Goal: Task Accomplishment & Management: Use online tool/utility

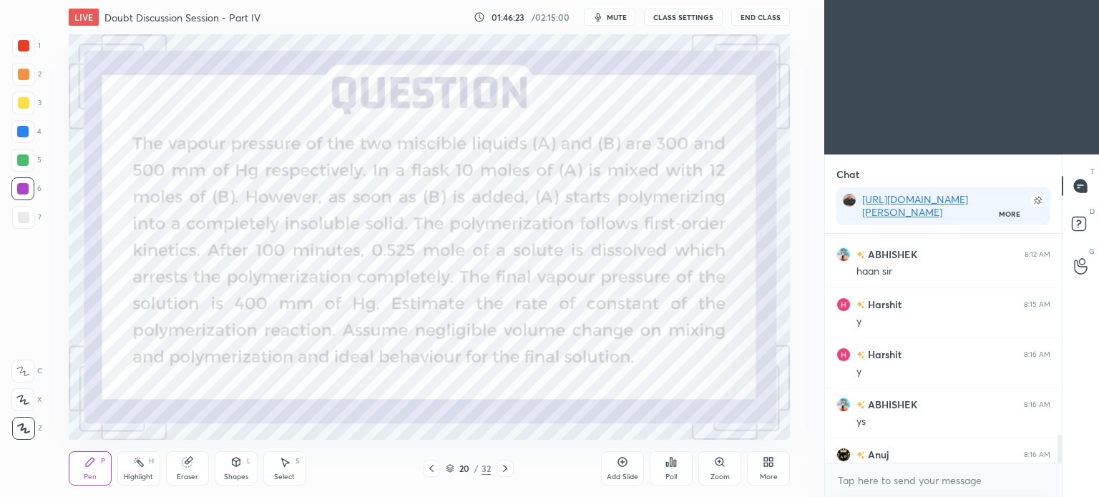
scroll to position [406, 767]
click at [780, 473] on div "More" at bounding box center [768, 469] width 43 height 34
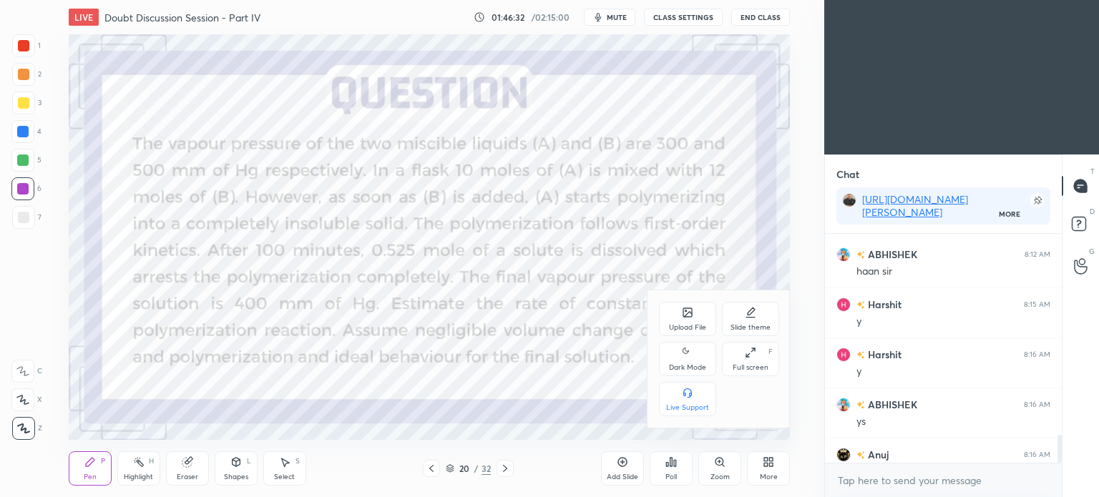
click at [694, 356] on div "Dark Mode" at bounding box center [687, 359] width 57 height 34
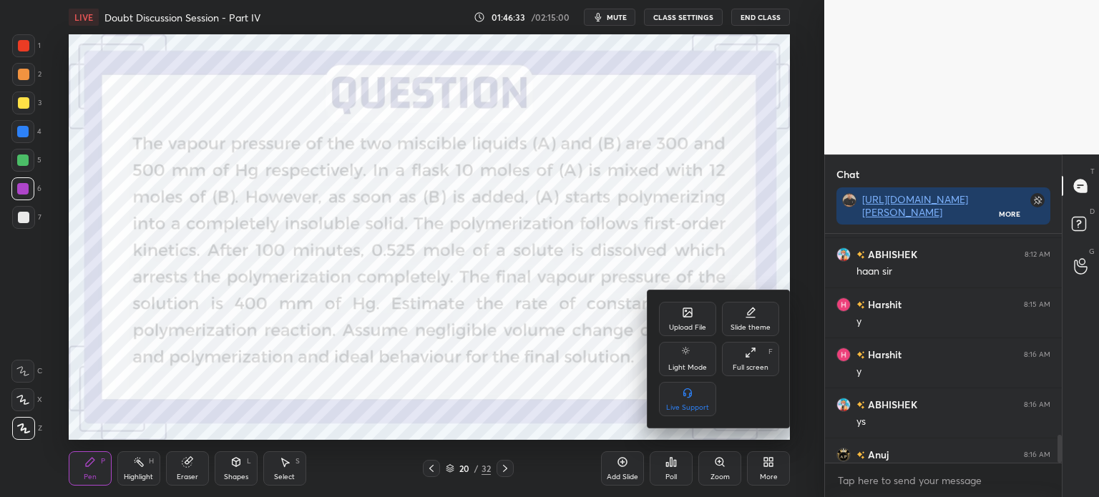
drag, startPoint x: 540, startPoint y: 467, endPoint x: 548, endPoint y: 468, distance: 8.7
click at [540, 467] on div at bounding box center [549, 248] width 1099 height 497
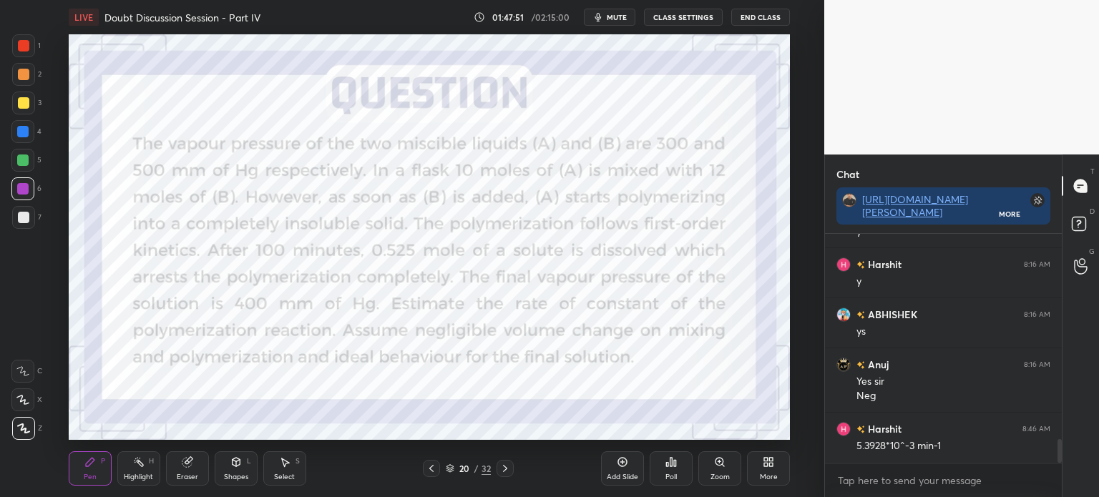
scroll to position [2051, 0]
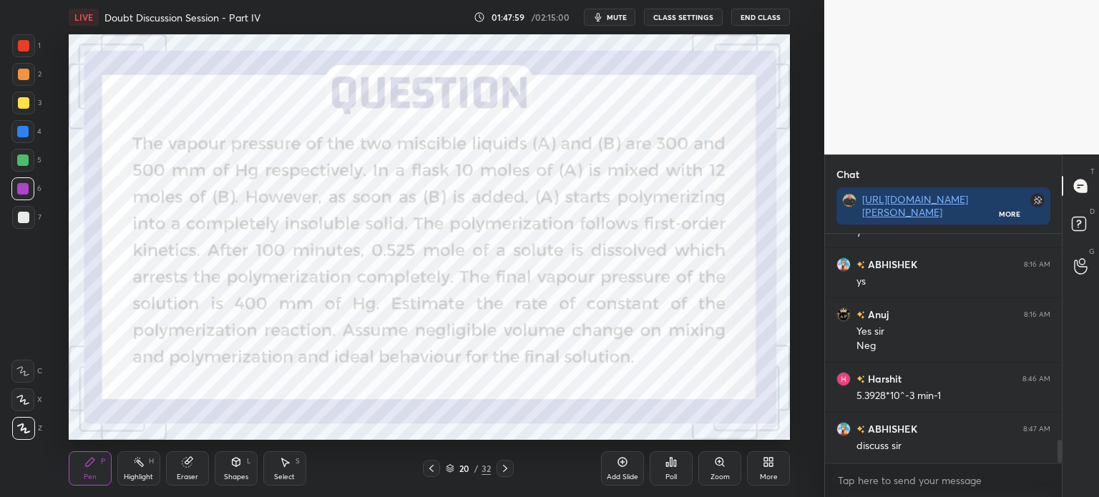
click at [502, 464] on icon at bounding box center [505, 468] width 11 height 11
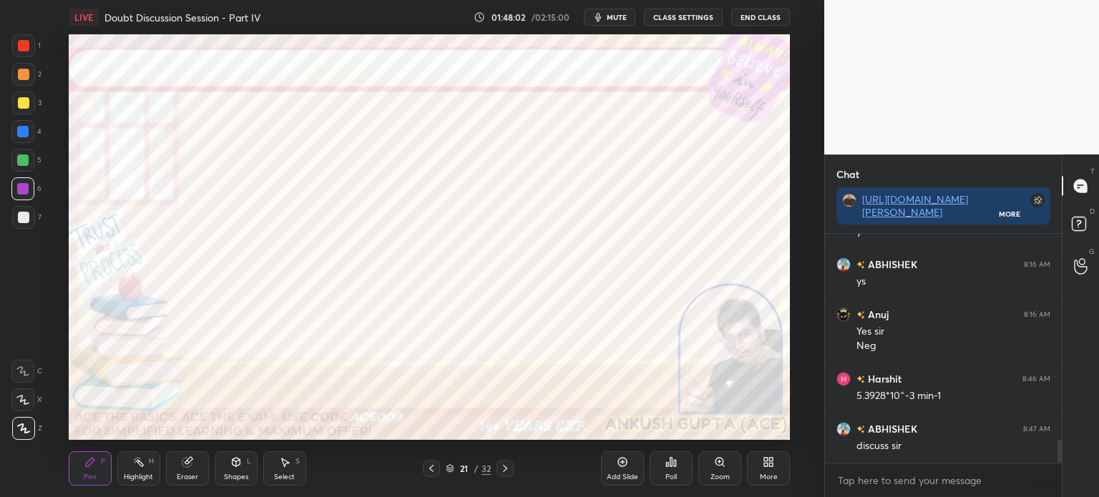
click at [25, 190] on div at bounding box center [22, 188] width 11 height 11
click at [27, 127] on div at bounding box center [22, 131] width 11 height 11
click at [25, 52] on div at bounding box center [23, 45] width 23 height 23
click at [29, 131] on div at bounding box center [22, 131] width 11 height 11
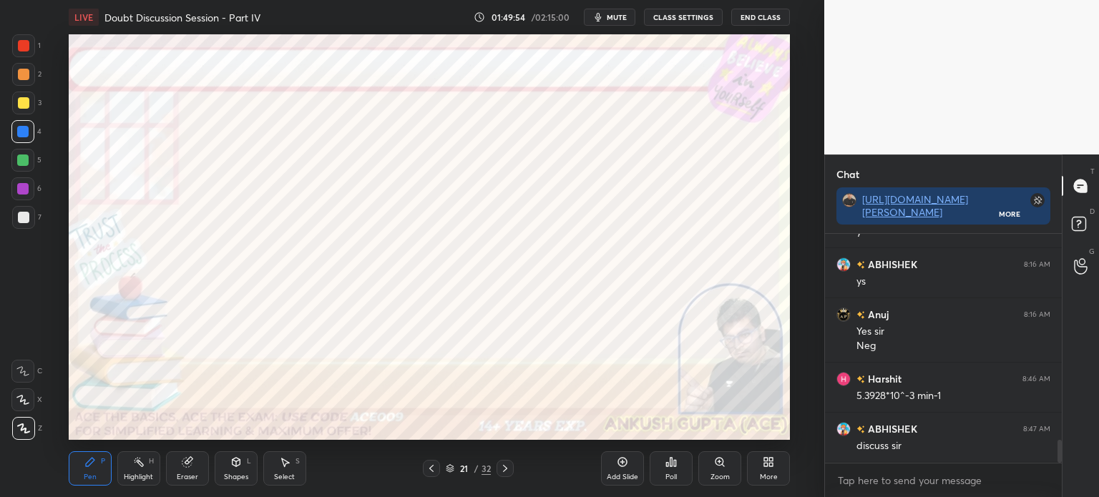
click at [32, 190] on div at bounding box center [22, 188] width 23 height 23
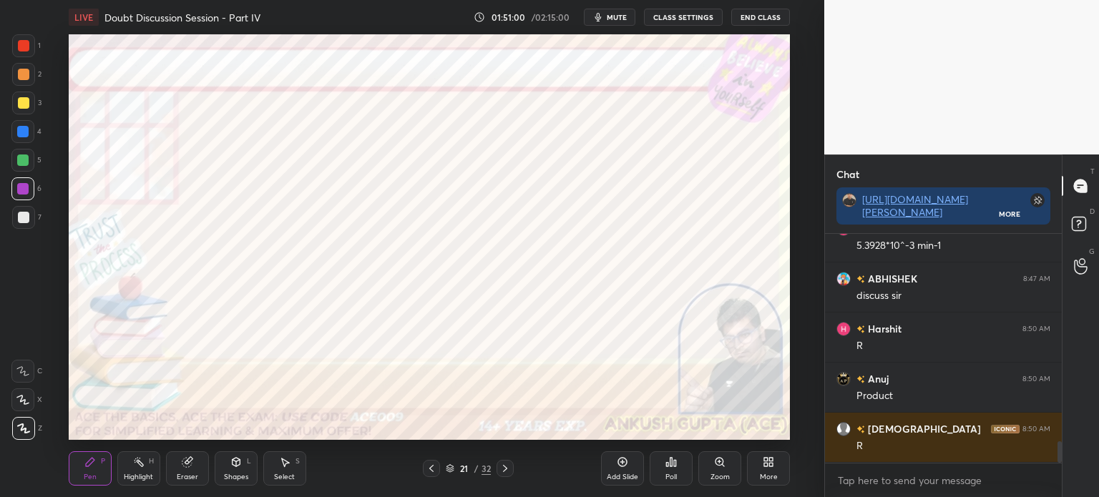
scroll to position [2252, 0]
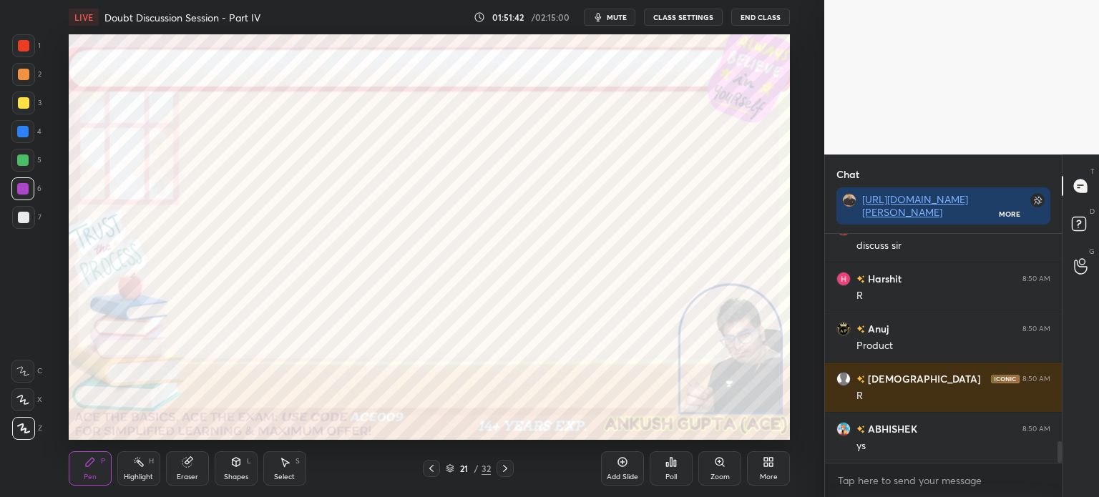
click at [276, 469] on div "Select S" at bounding box center [284, 469] width 43 height 34
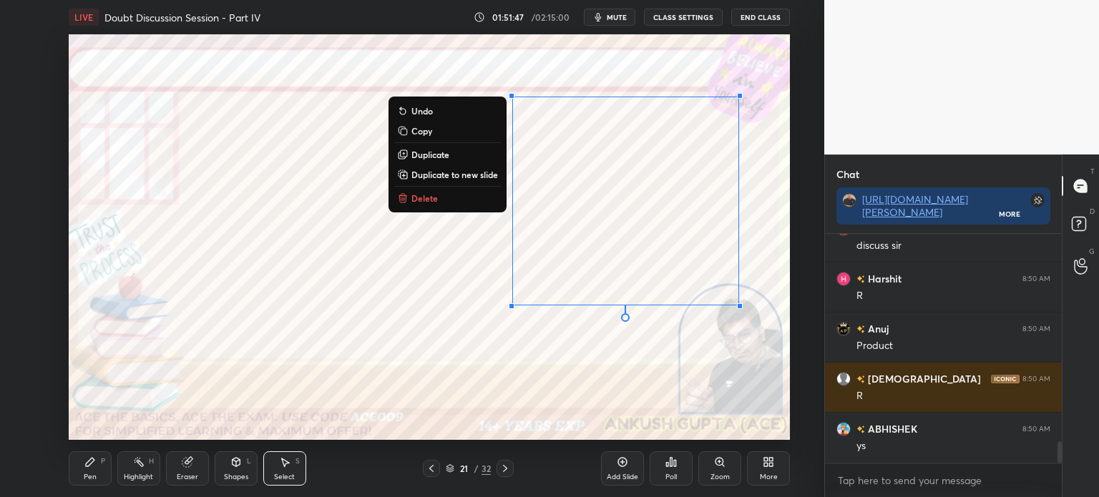
click at [79, 464] on div "Pen P" at bounding box center [90, 469] width 43 height 34
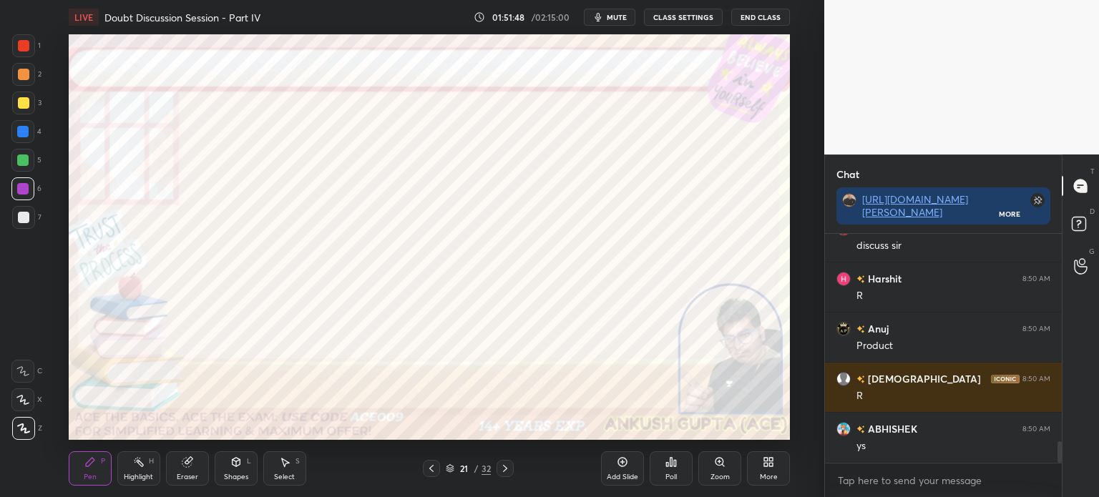
click at [272, 469] on div "Select S" at bounding box center [284, 469] width 43 height 34
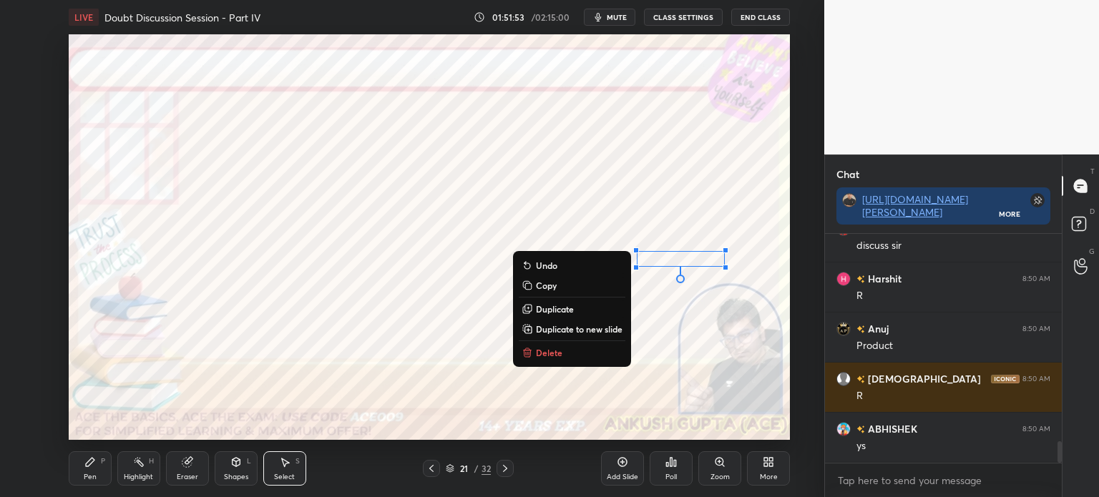
click at [433, 349] on div "0 ° Undo Copy Duplicate Duplicate to new slide Delete" at bounding box center [429, 237] width 721 height 406
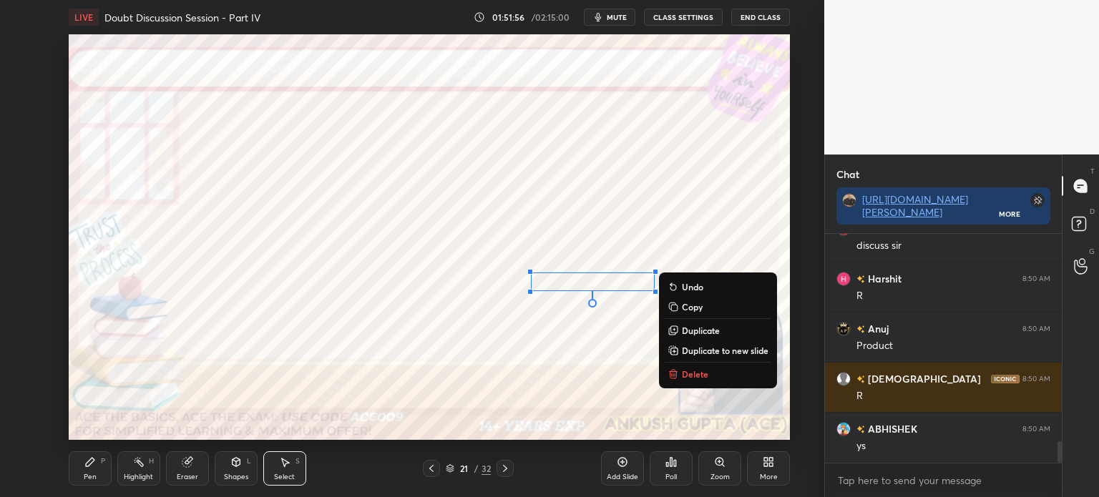
click at [94, 467] on icon at bounding box center [89, 462] width 11 height 11
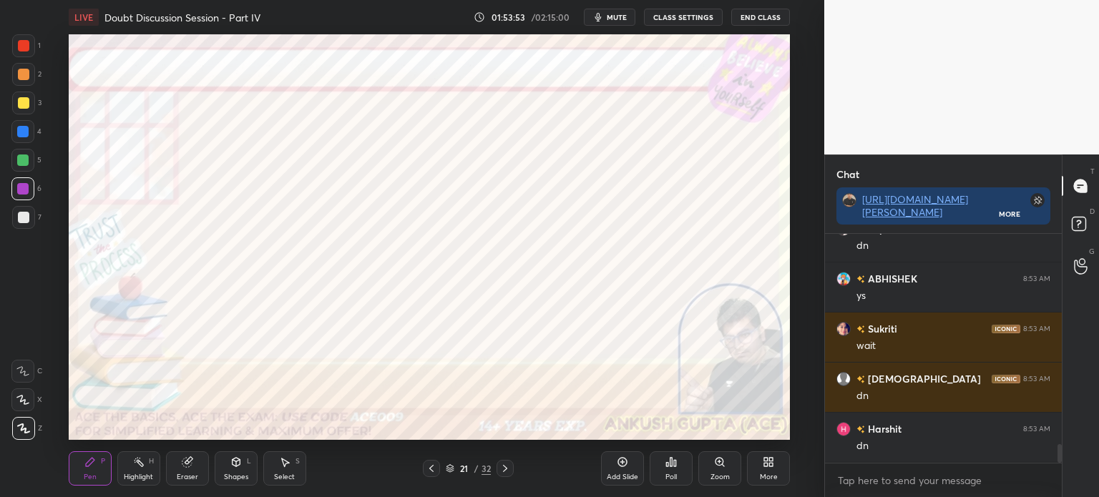
scroll to position [2652, 0]
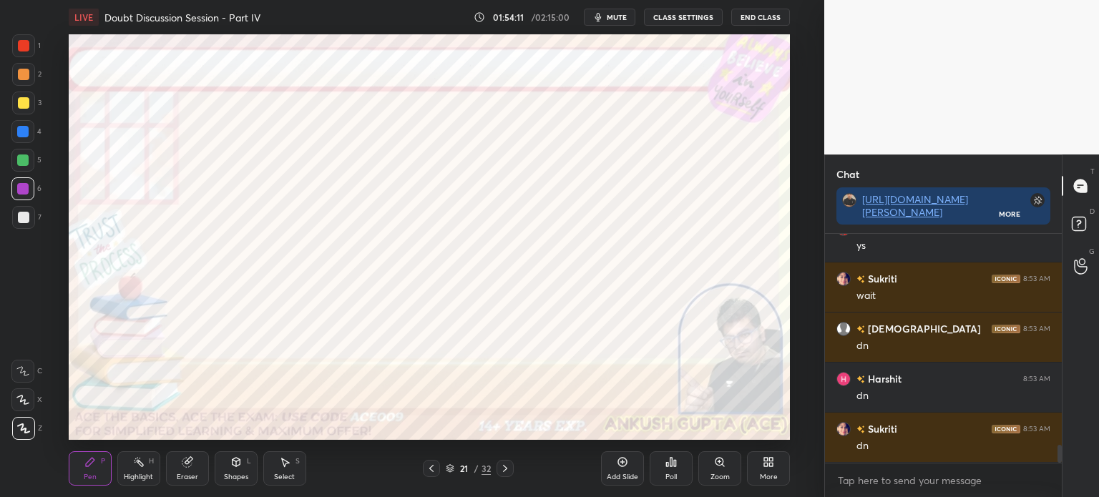
click at [510, 467] on icon at bounding box center [505, 468] width 11 height 11
click at [31, 42] on div at bounding box center [23, 45] width 23 height 23
click at [28, 107] on div at bounding box center [23, 102] width 11 height 11
click at [621, 475] on div "Add Slide" at bounding box center [622, 477] width 31 height 7
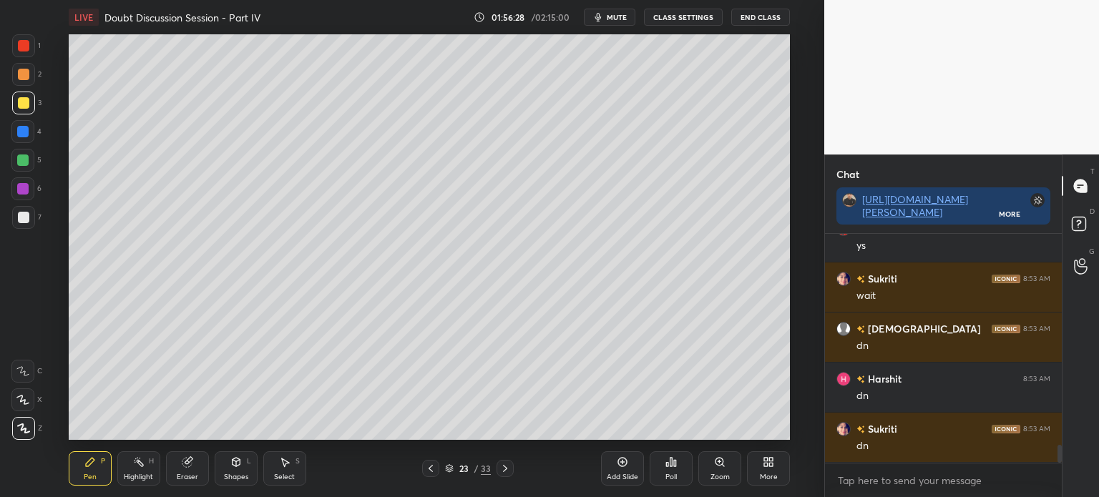
click at [143, 465] on rect at bounding box center [140, 463] width 7 height 7
click at [92, 470] on div "Pen P" at bounding box center [90, 469] width 43 height 34
click at [280, 475] on div "Select" at bounding box center [284, 477] width 21 height 7
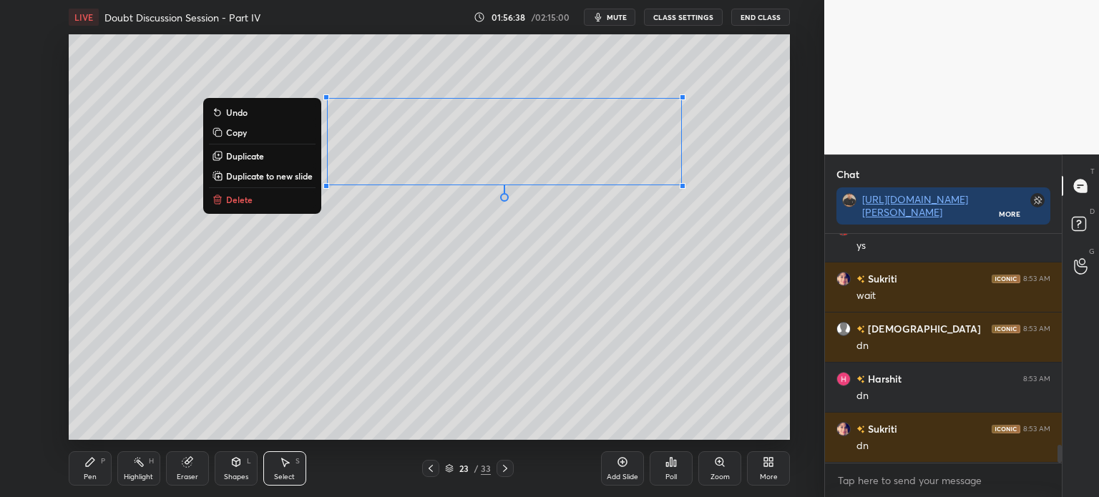
click at [89, 460] on icon at bounding box center [90, 462] width 9 height 9
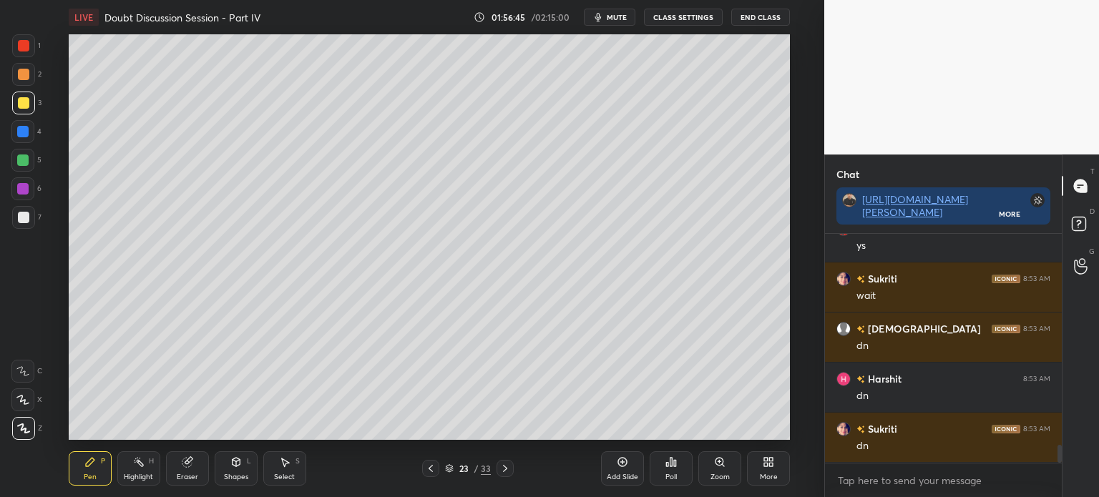
click at [23, 160] on div at bounding box center [22, 160] width 11 height 11
click at [130, 475] on div "Highlight" at bounding box center [138, 477] width 29 height 7
click at [84, 474] on div "Pen" at bounding box center [90, 477] width 13 height 7
click at [24, 134] on div at bounding box center [22, 131] width 11 height 11
click at [25, 161] on div at bounding box center [22, 160] width 11 height 11
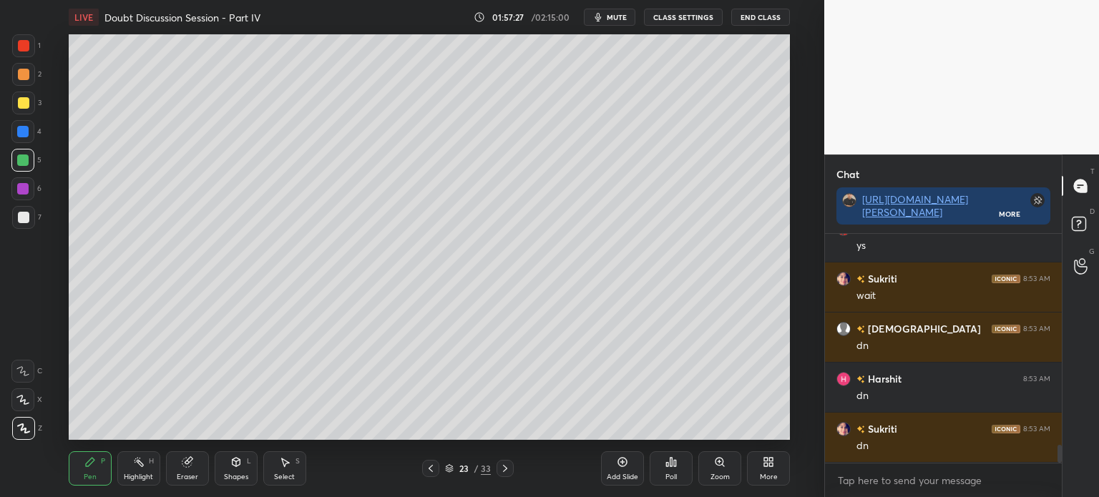
click at [26, 134] on div at bounding box center [22, 131] width 11 height 11
click at [281, 475] on div "Select" at bounding box center [284, 477] width 21 height 7
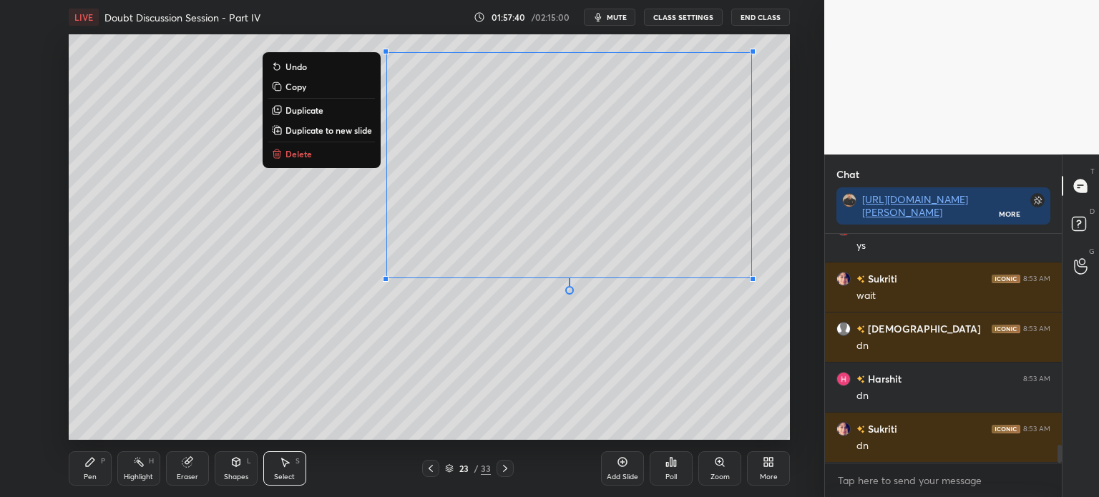
scroll to position [2703, 0]
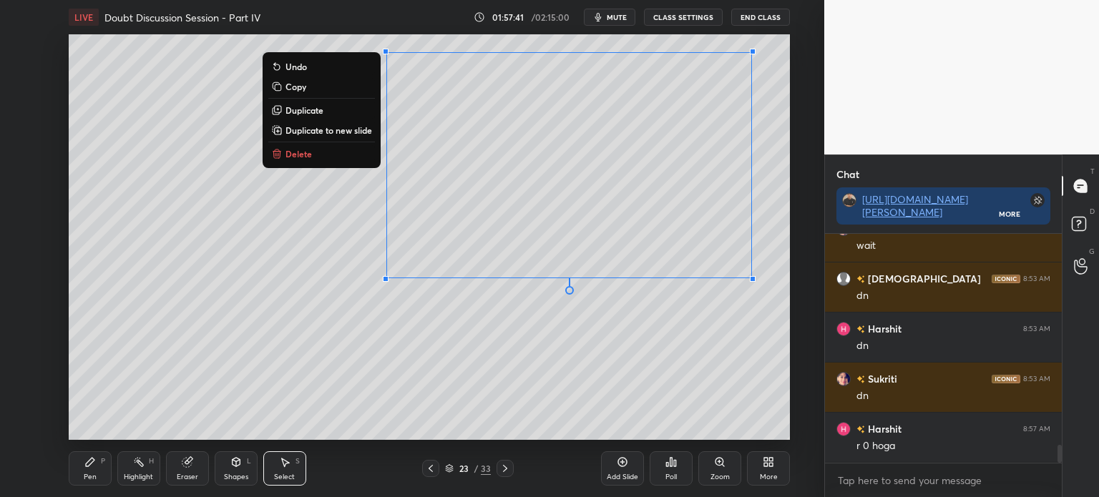
click at [94, 464] on icon at bounding box center [89, 462] width 11 height 11
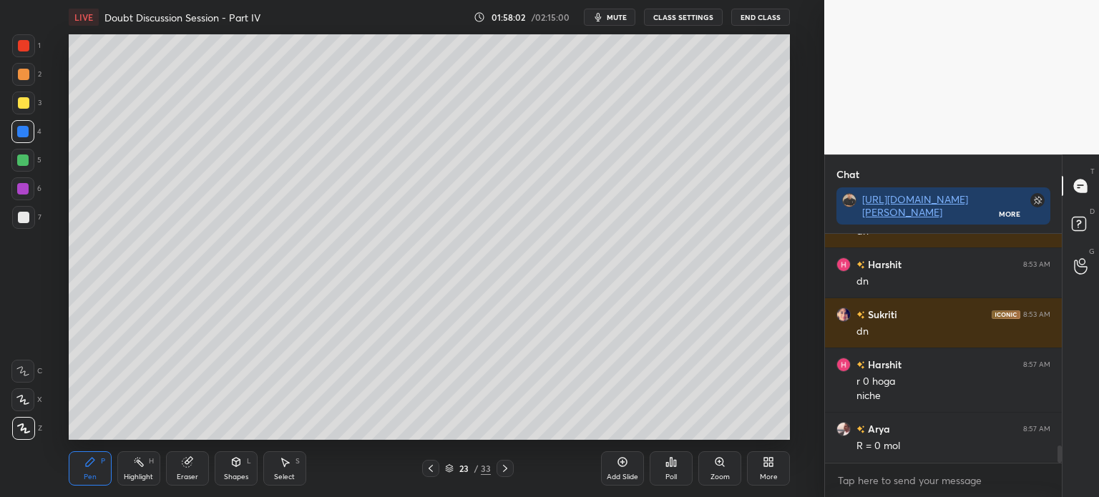
scroll to position [2817, 0]
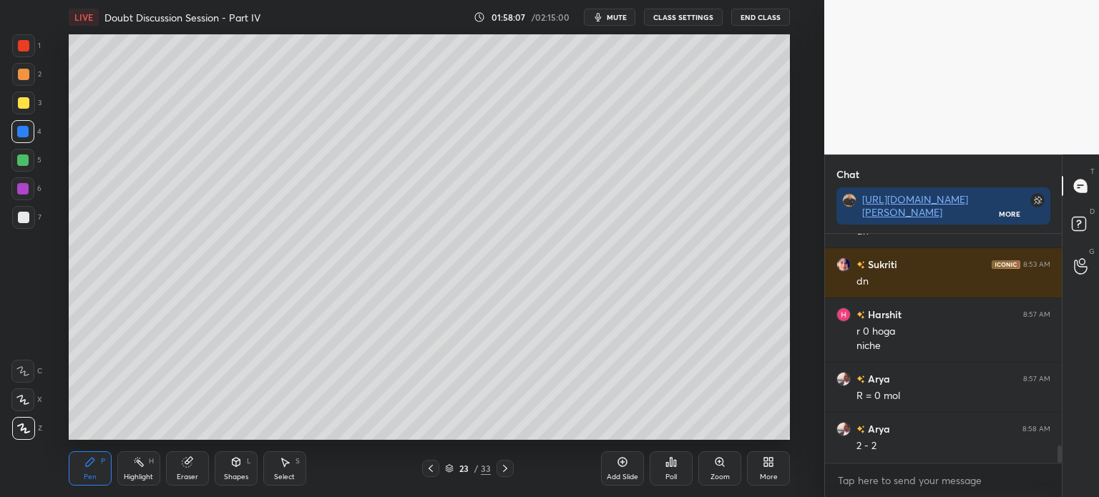
click at [186, 471] on div "Eraser" at bounding box center [187, 469] width 43 height 34
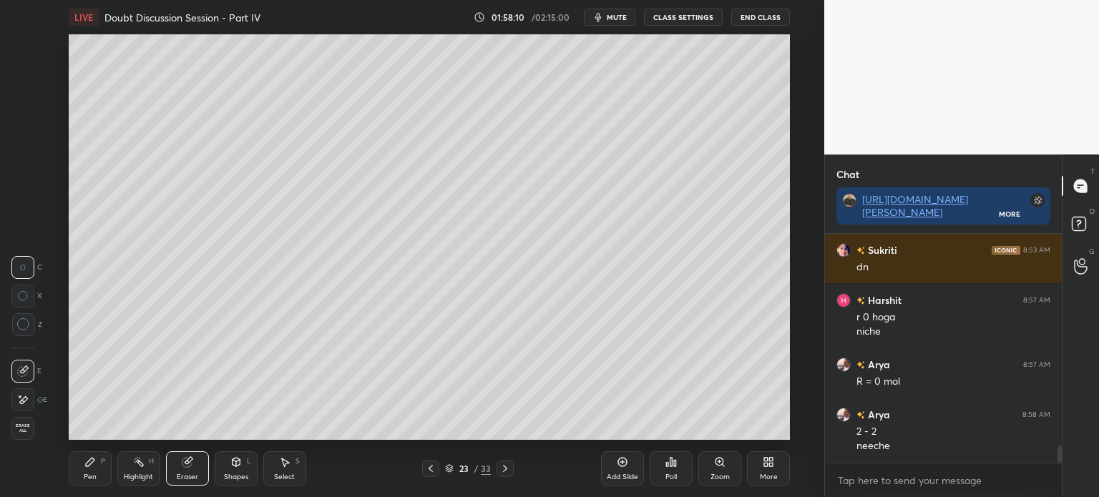
scroll to position [2881, 0]
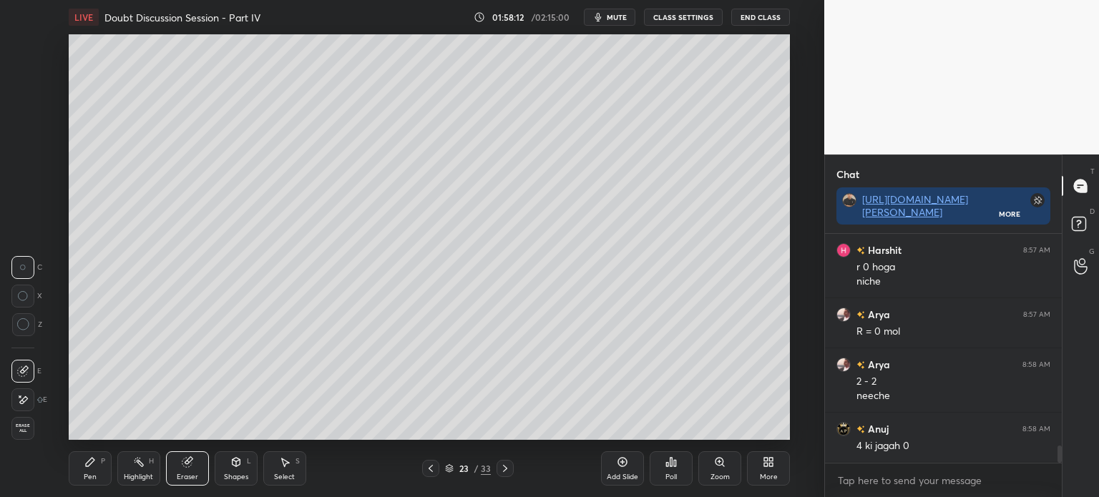
click at [26, 400] on icon at bounding box center [22, 400] width 11 height 12
click at [94, 468] on icon at bounding box center [89, 462] width 11 height 11
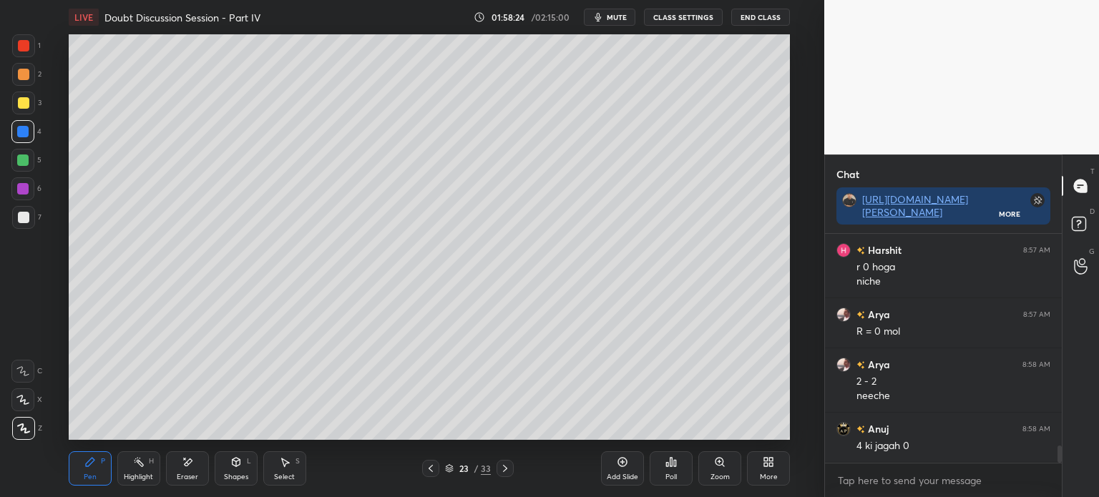
click at [26, 162] on div at bounding box center [22, 160] width 11 height 11
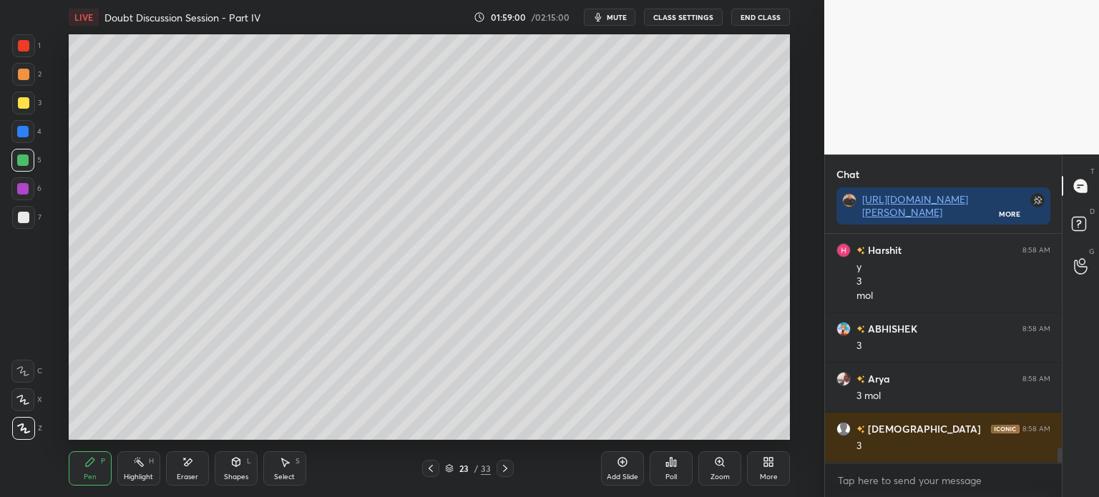
scroll to position [3211, 0]
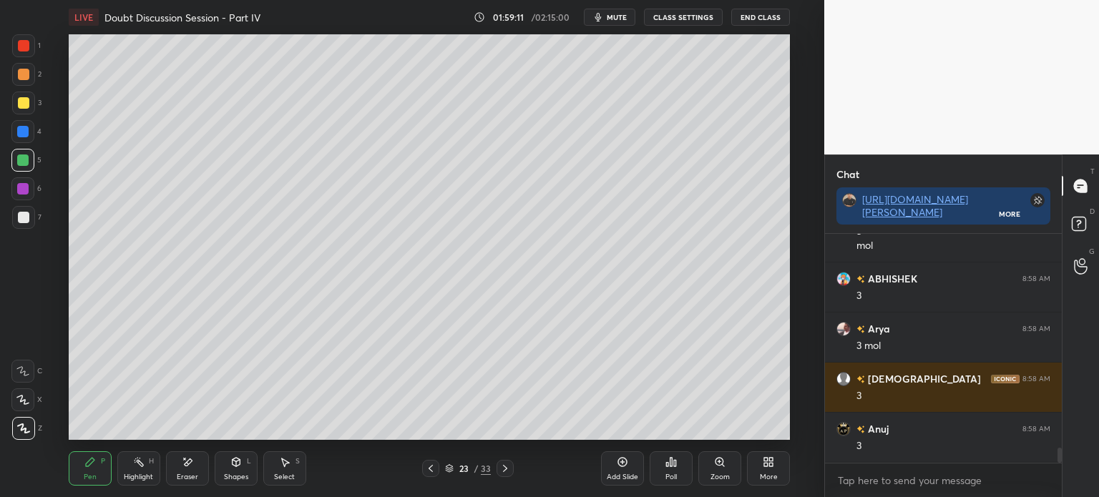
click at [20, 50] on div at bounding box center [23, 45] width 11 height 11
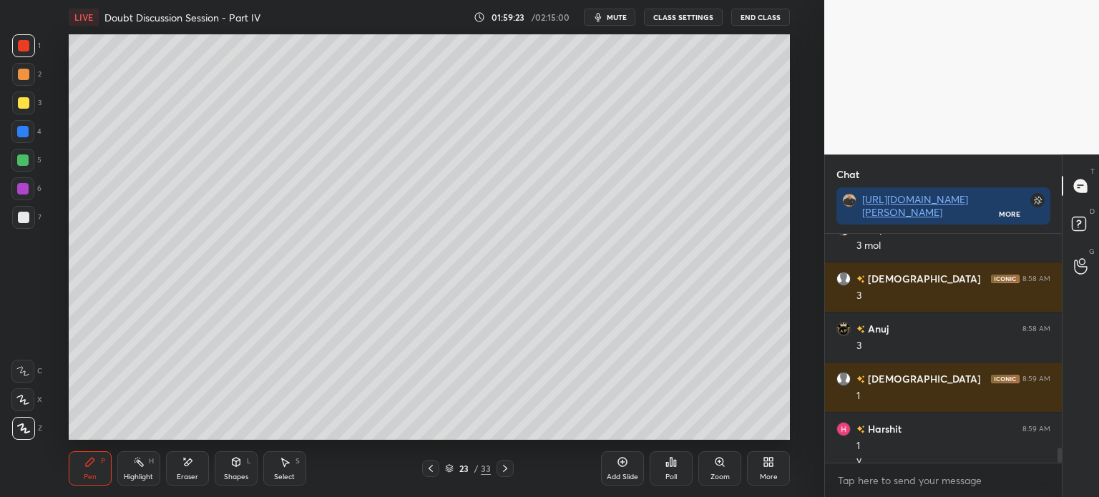
scroll to position [3325, 0]
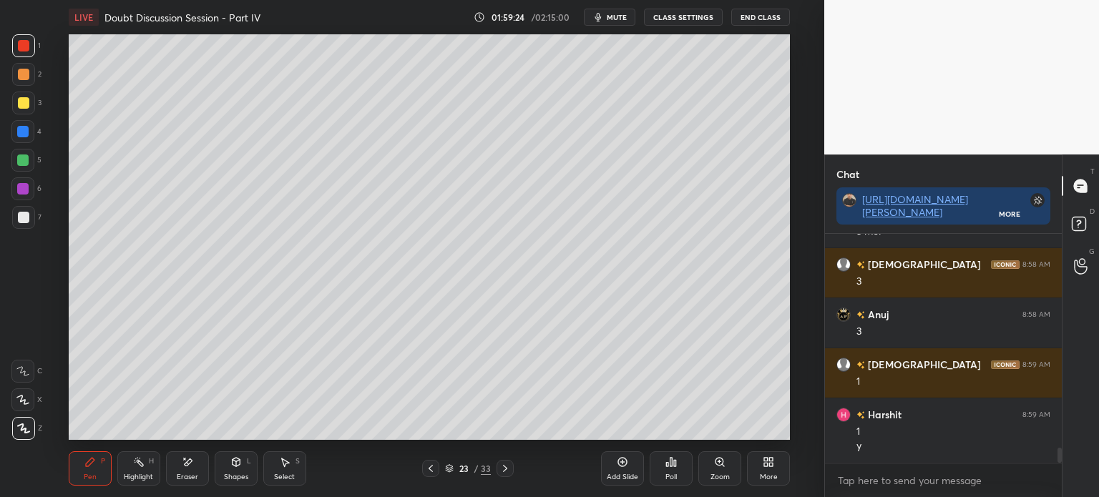
click at [25, 161] on div at bounding box center [22, 160] width 11 height 11
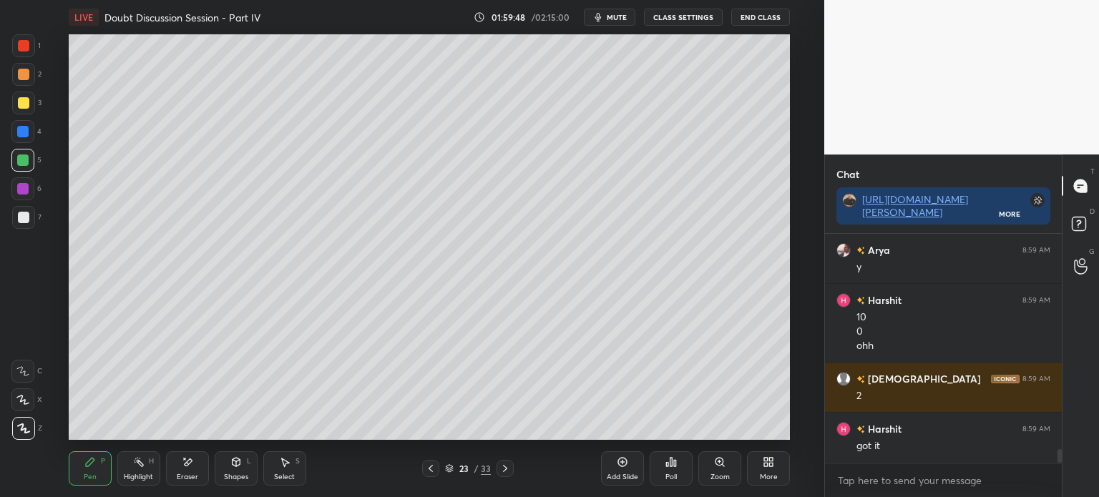
scroll to position [3604, 0]
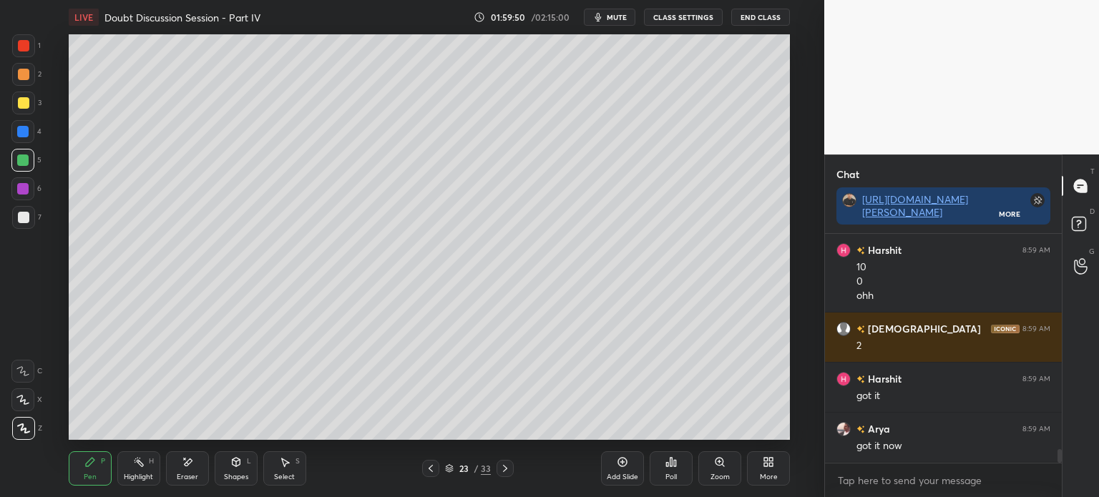
click at [24, 52] on div at bounding box center [23, 45] width 23 height 23
click at [19, 125] on div at bounding box center [22, 131] width 23 height 23
click at [178, 475] on div "Eraser" at bounding box center [187, 477] width 21 height 7
click at [91, 475] on div "Pen" at bounding box center [90, 477] width 13 height 7
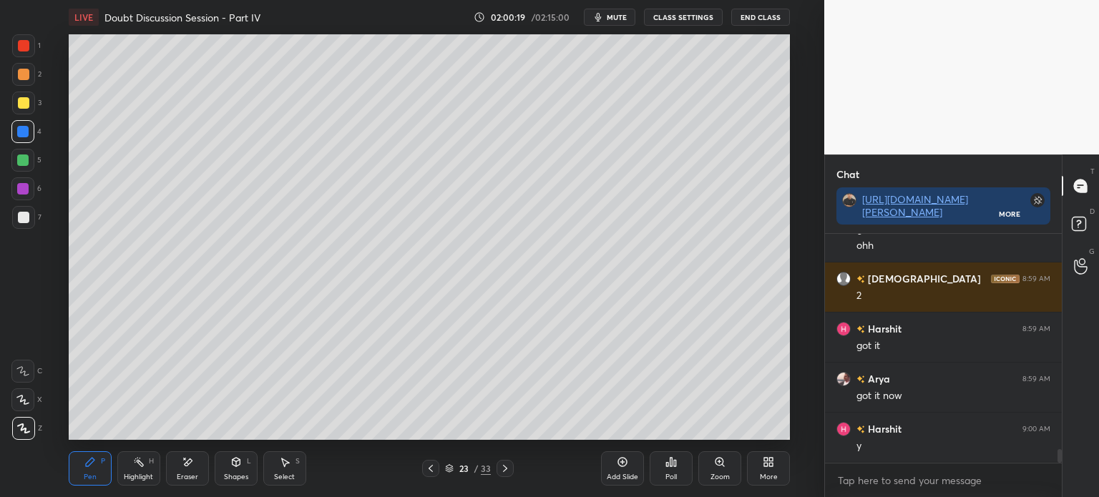
click at [20, 188] on div at bounding box center [22, 188] width 11 height 11
click at [27, 47] on div at bounding box center [23, 45] width 11 height 11
click at [22, 188] on div at bounding box center [22, 188] width 11 height 11
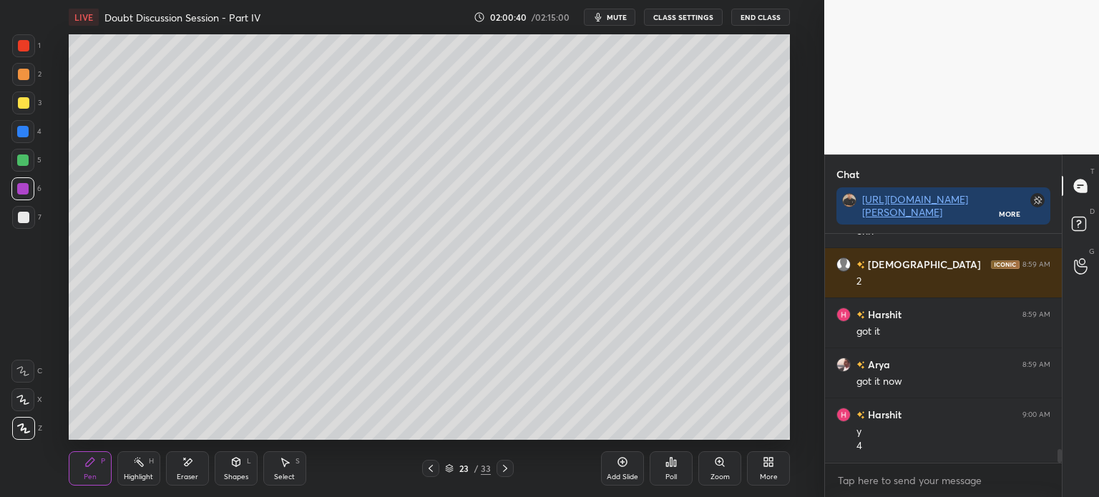
click at [20, 74] on div at bounding box center [23, 74] width 11 height 11
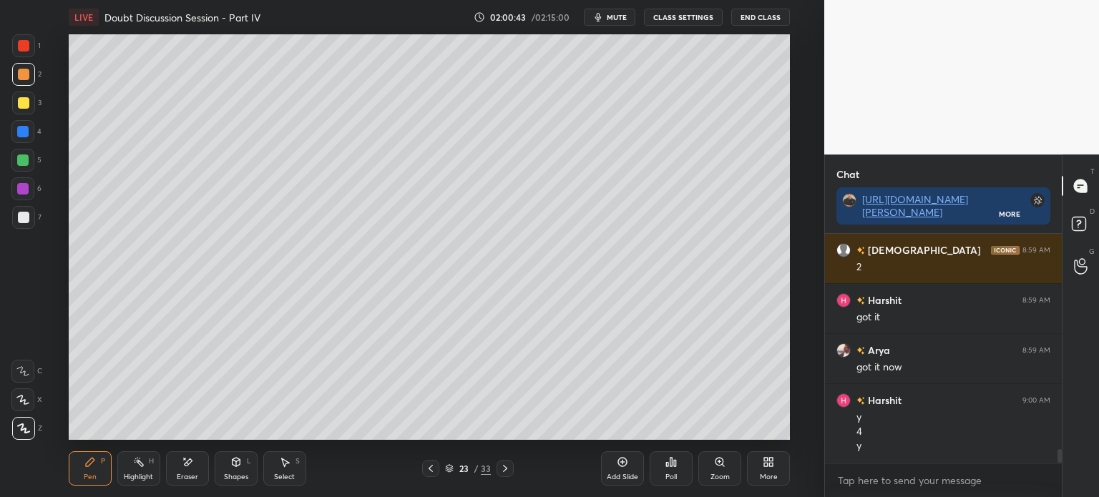
click at [23, 37] on div at bounding box center [23, 45] width 23 height 23
click at [26, 79] on div at bounding box center [23, 74] width 11 height 11
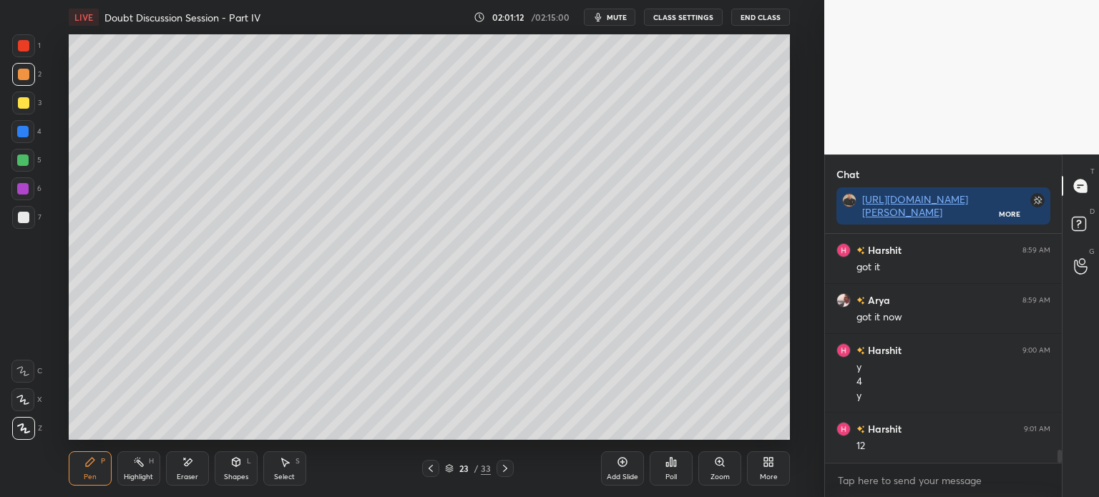
click at [146, 474] on div "Highlight" at bounding box center [138, 477] width 29 height 7
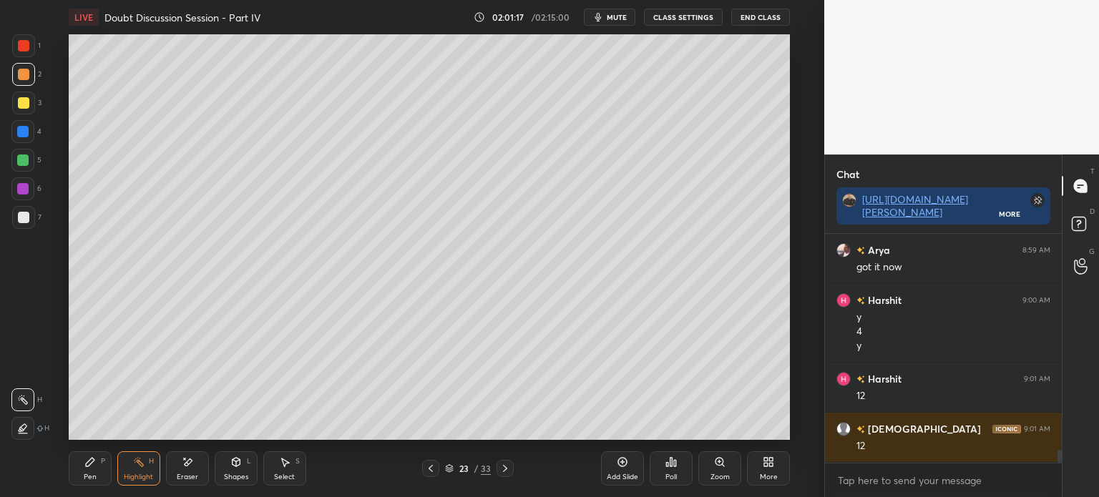
click at [86, 469] on div "Pen P" at bounding box center [90, 469] width 43 height 34
click at [25, 130] on div at bounding box center [22, 131] width 11 height 11
click at [24, 102] on div at bounding box center [23, 102] width 11 height 11
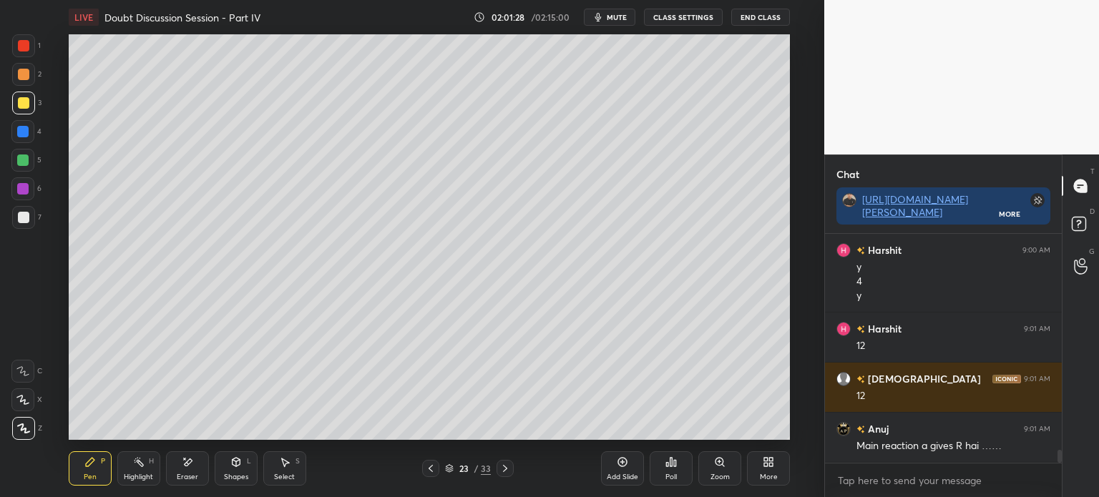
click at [18, 214] on div at bounding box center [23, 217] width 11 height 11
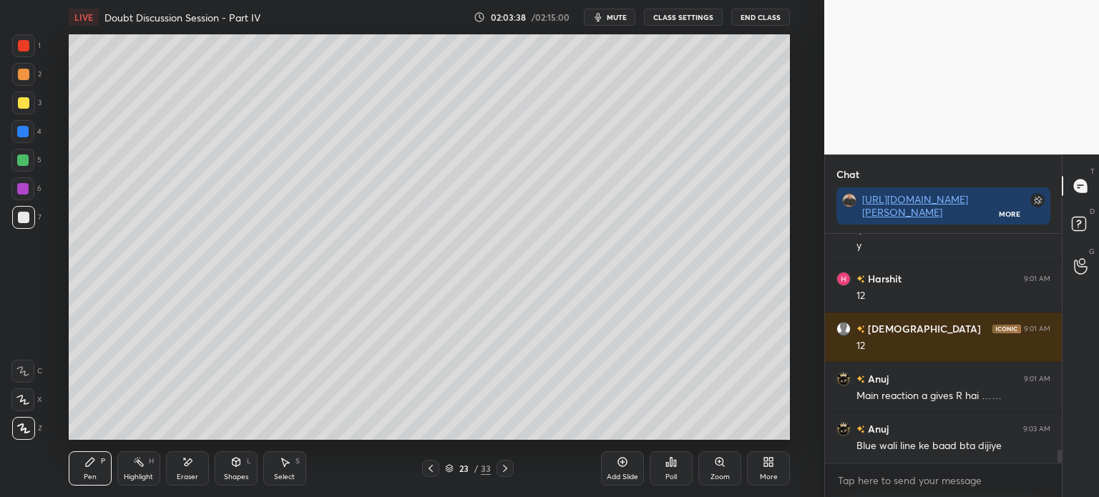
click at [126, 479] on div "Highlight" at bounding box center [138, 477] width 29 height 7
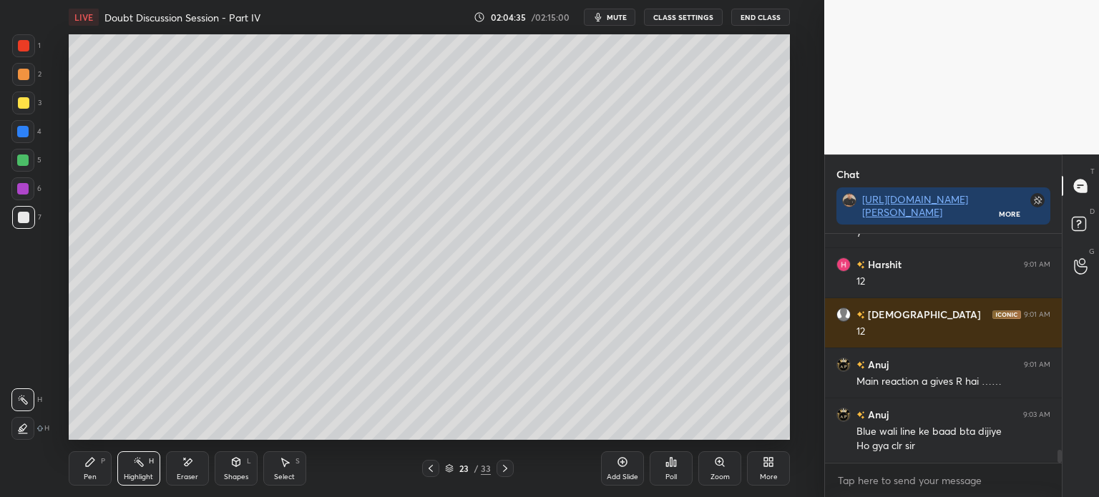
click at [94, 466] on icon at bounding box center [89, 462] width 11 height 11
click at [133, 466] on icon at bounding box center [138, 462] width 11 height 11
click at [94, 472] on div "Pen P" at bounding box center [90, 469] width 43 height 34
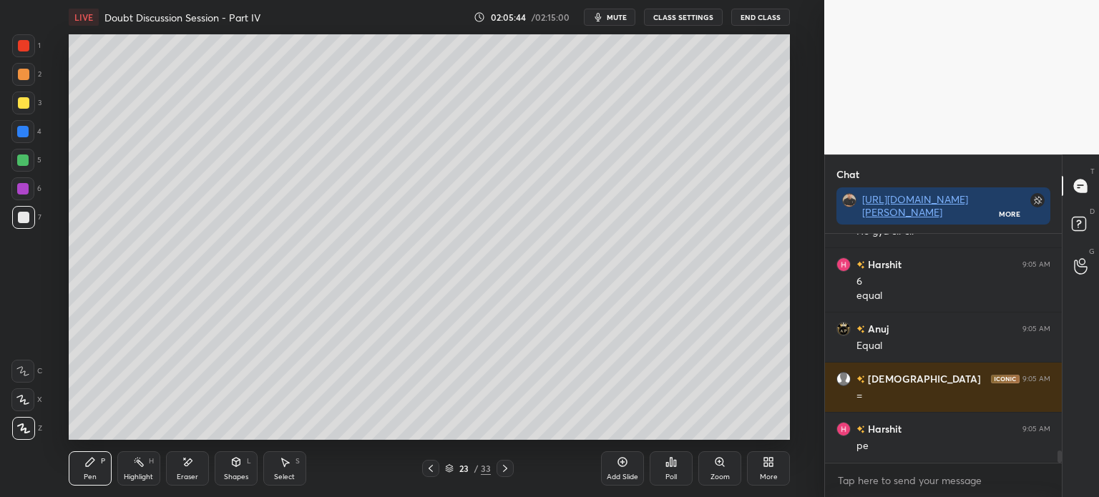
scroll to position [4163, 0]
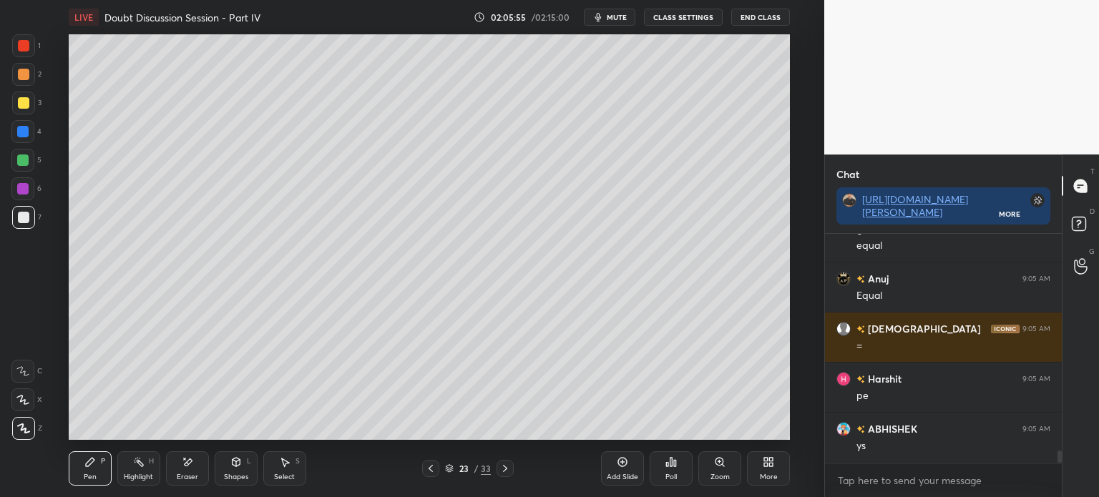
click at [435, 465] on icon at bounding box center [430, 468] width 11 height 11
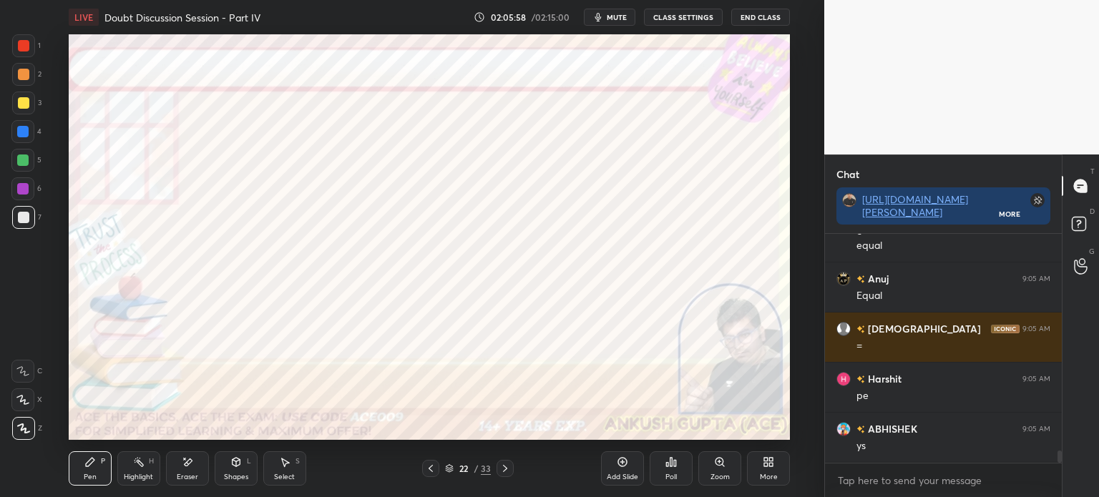
click at [510, 464] on icon at bounding box center [505, 468] width 11 height 11
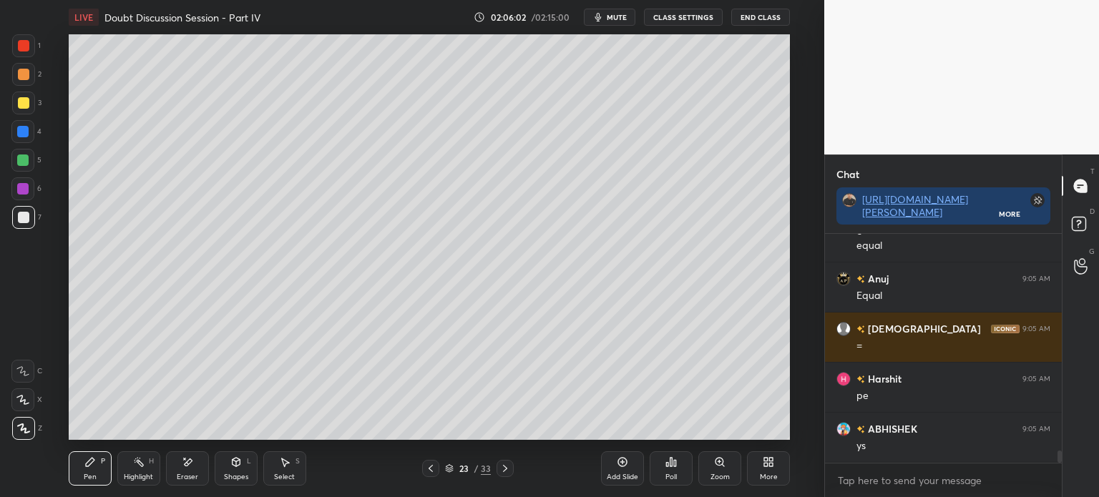
click at [135, 469] on div "Highlight H" at bounding box center [138, 469] width 43 height 34
click at [432, 472] on icon at bounding box center [431, 468] width 4 height 7
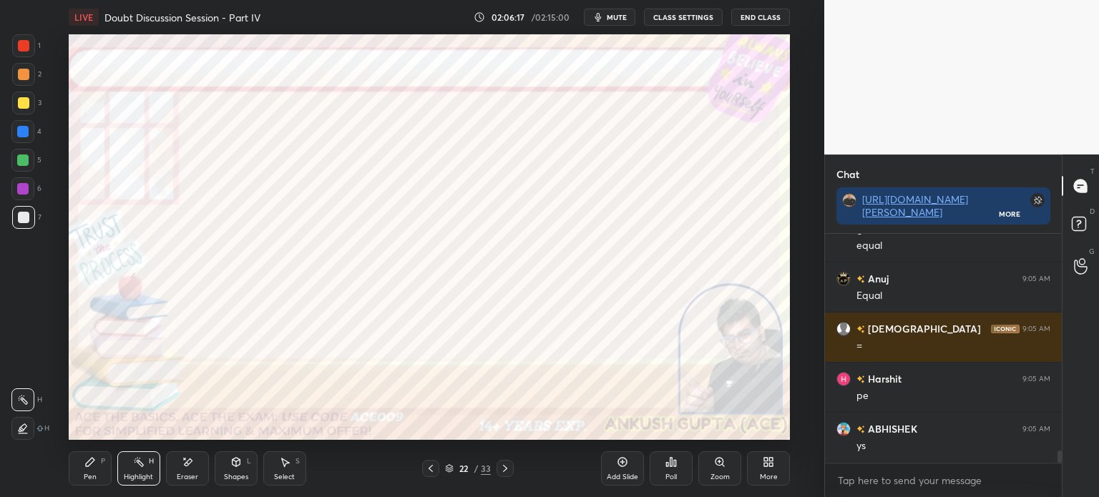
click at [510, 467] on icon at bounding box center [505, 468] width 11 height 11
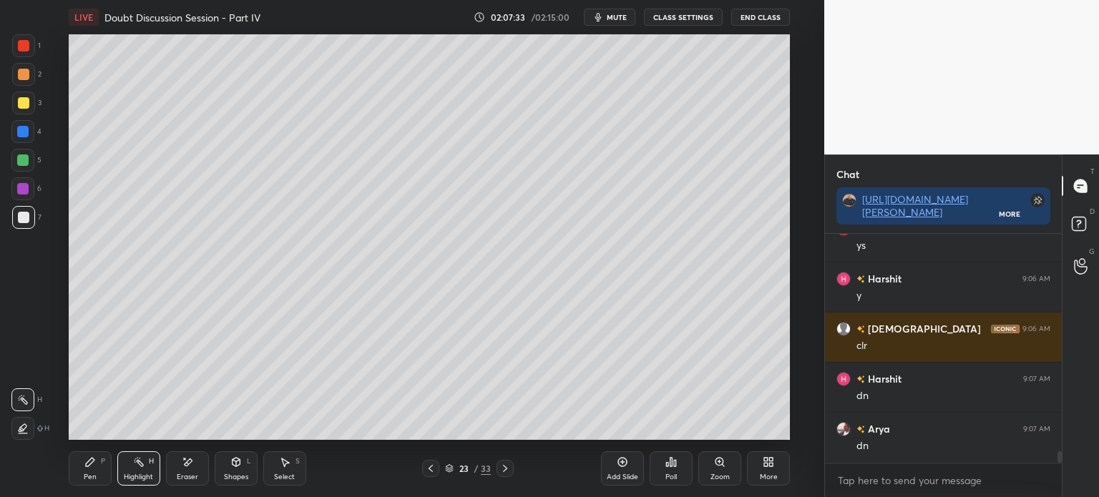
scroll to position [4413, 0]
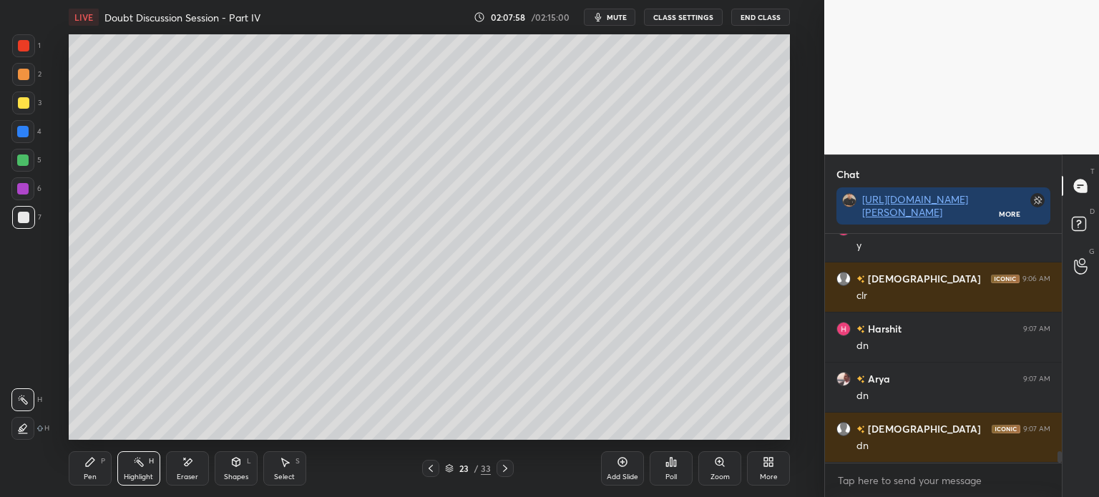
click at [502, 470] on icon at bounding box center [505, 468] width 11 height 11
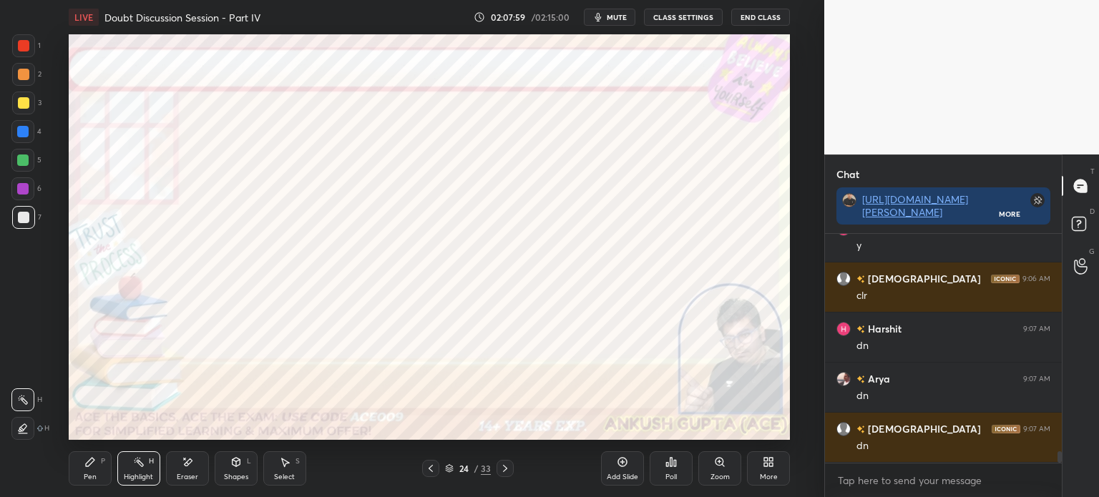
click at [17, 135] on div at bounding box center [22, 131] width 11 height 11
click at [87, 470] on div "Pen P" at bounding box center [90, 469] width 43 height 34
click at [21, 155] on div at bounding box center [22, 160] width 11 height 11
click at [29, 52] on div at bounding box center [23, 45] width 23 height 23
click at [29, 158] on div at bounding box center [22, 160] width 11 height 11
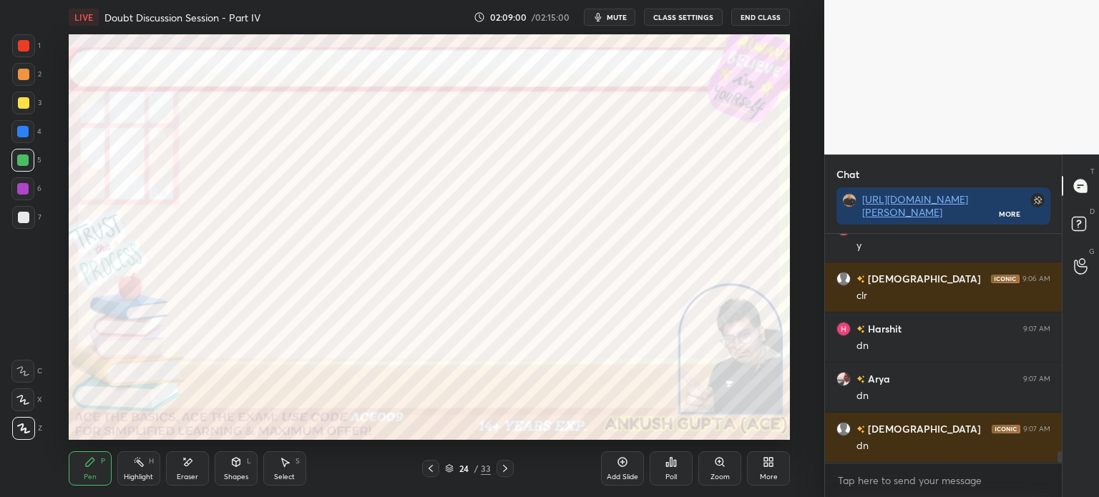
click at [28, 134] on div at bounding box center [22, 131] width 11 height 11
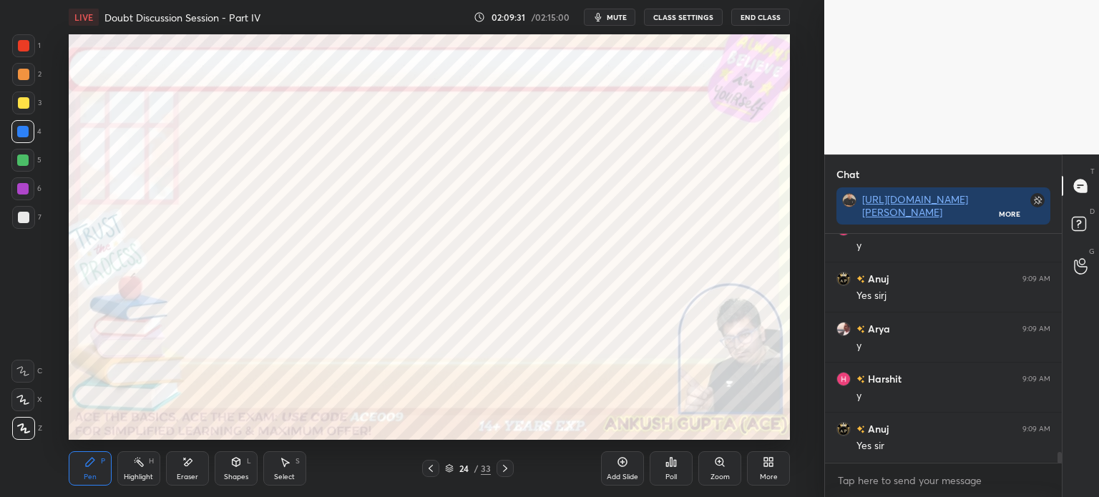
scroll to position [4714, 0]
click at [508, 470] on icon at bounding box center [505, 468] width 11 height 11
click at [20, 162] on div at bounding box center [22, 160] width 11 height 11
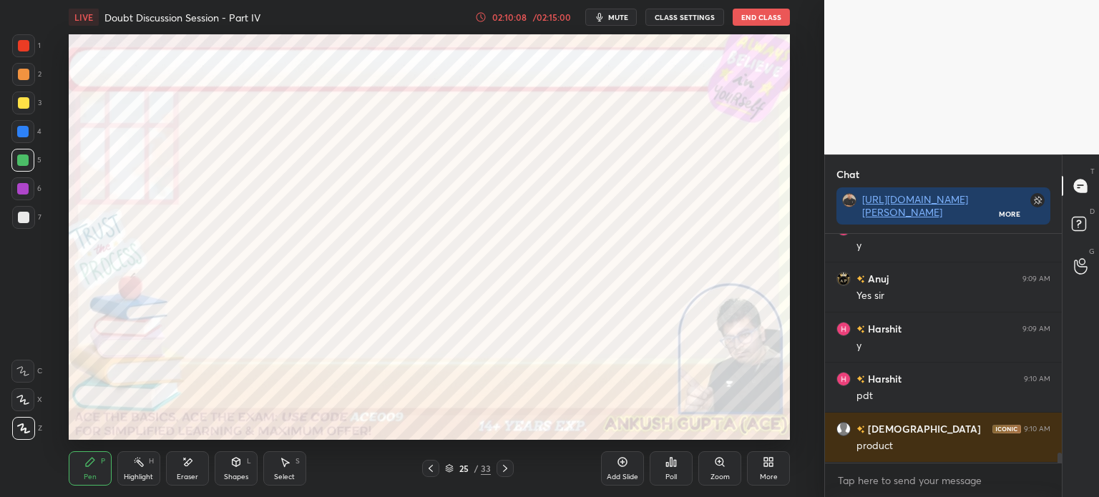
scroll to position [4864, 0]
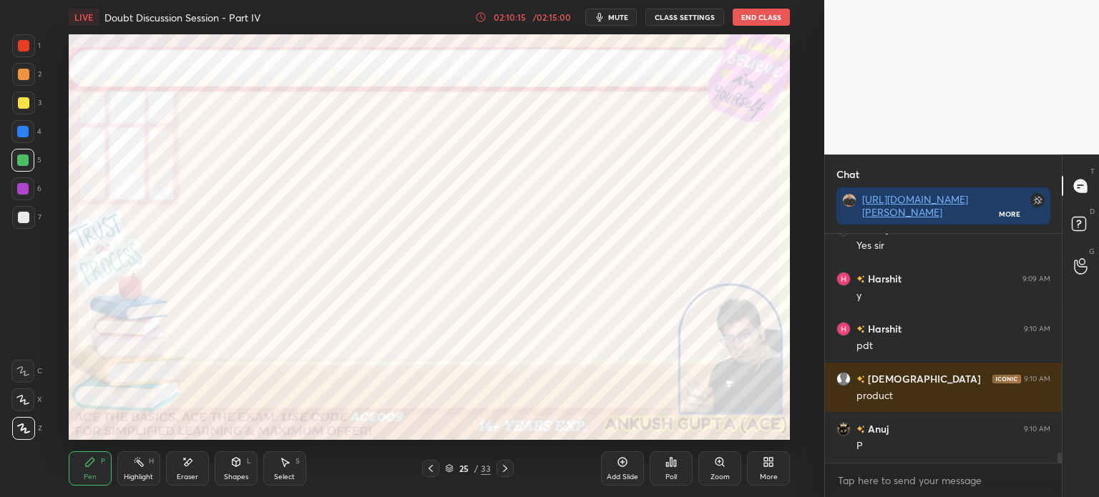
click at [507, 16] on div "02:10:15" at bounding box center [510, 17] width 40 height 9
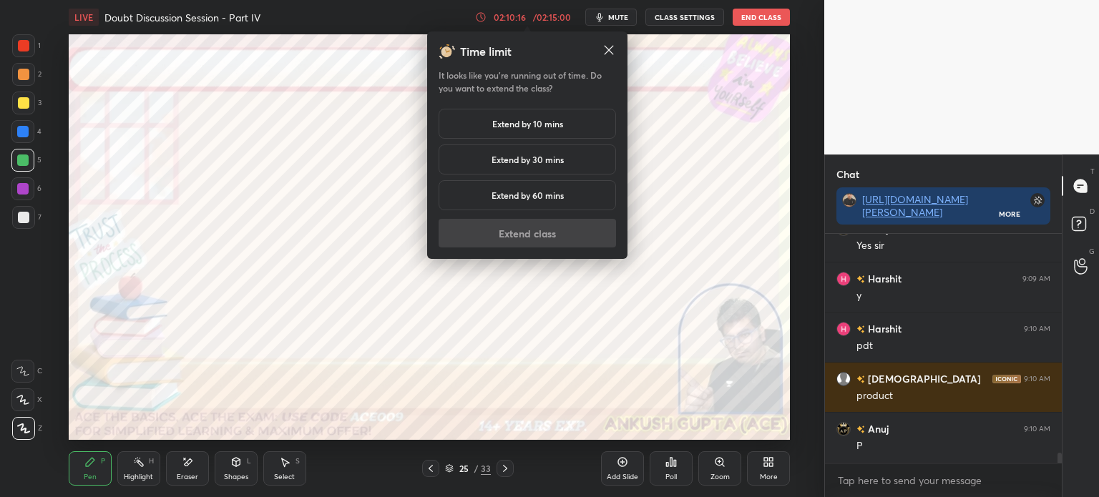
click at [520, 122] on h5 "Extend by 10 mins" at bounding box center [527, 123] width 71 height 13
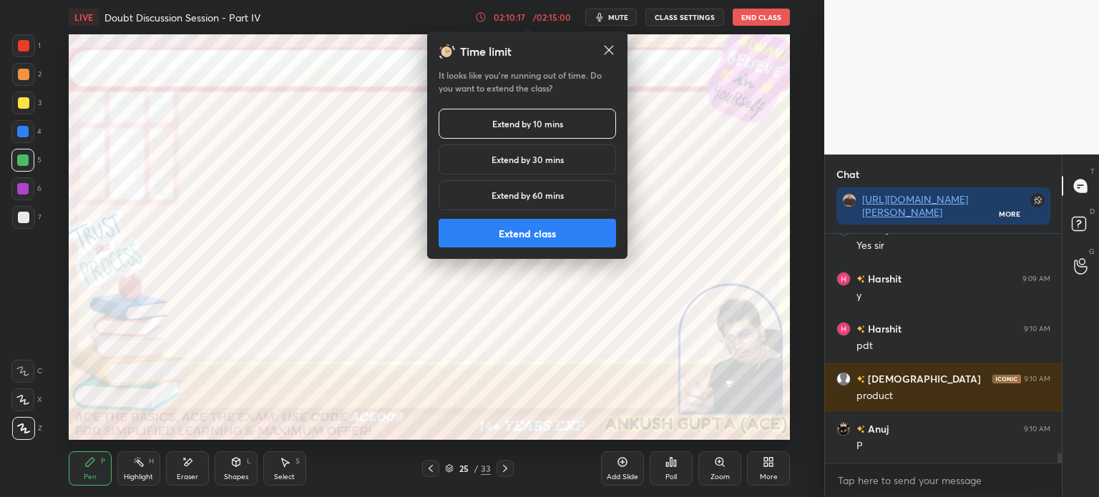
click at [535, 231] on button "Extend class" at bounding box center [527, 233] width 177 height 29
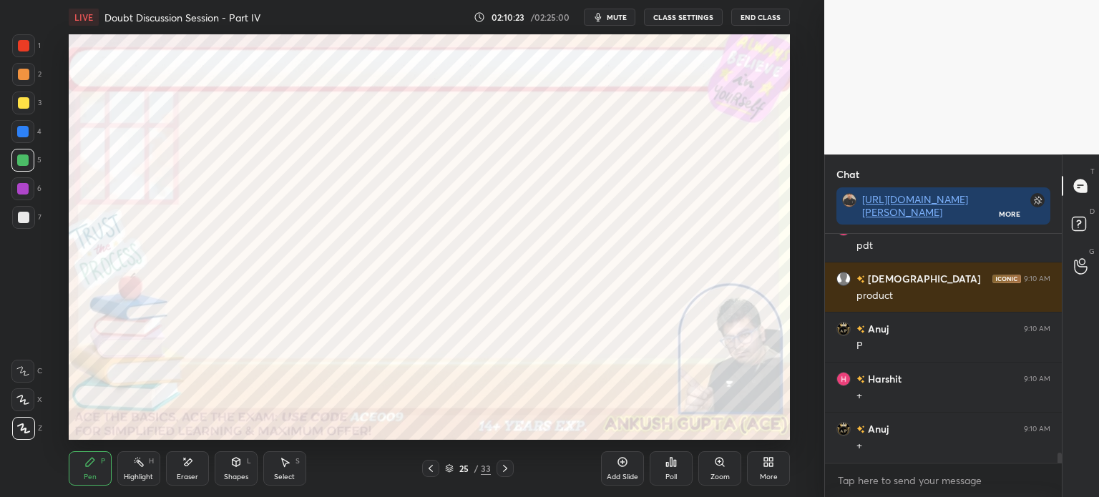
scroll to position [5014, 0]
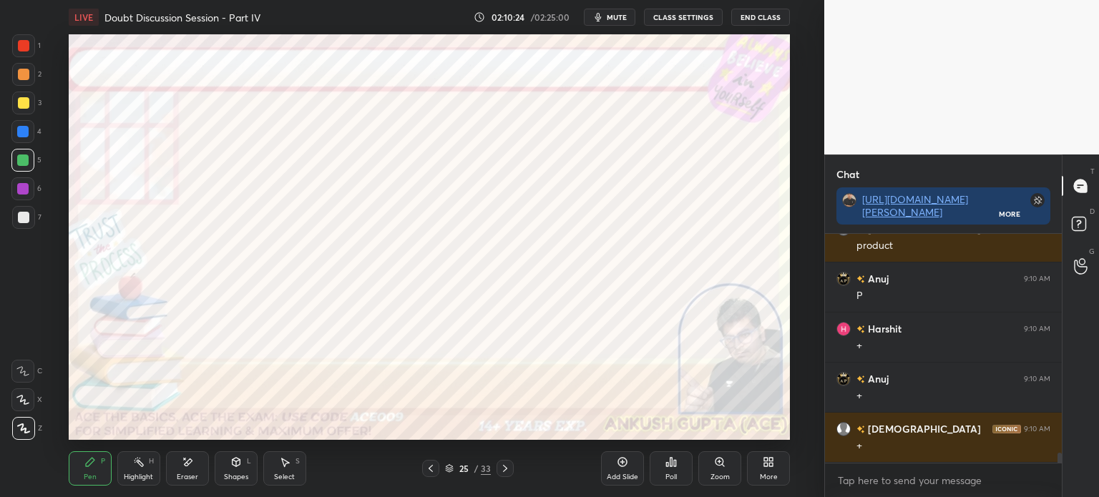
click at [19, 125] on div at bounding box center [22, 131] width 23 height 23
click at [21, 185] on div at bounding box center [22, 188] width 11 height 11
click at [621, 468] on icon at bounding box center [622, 462] width 11 height 11
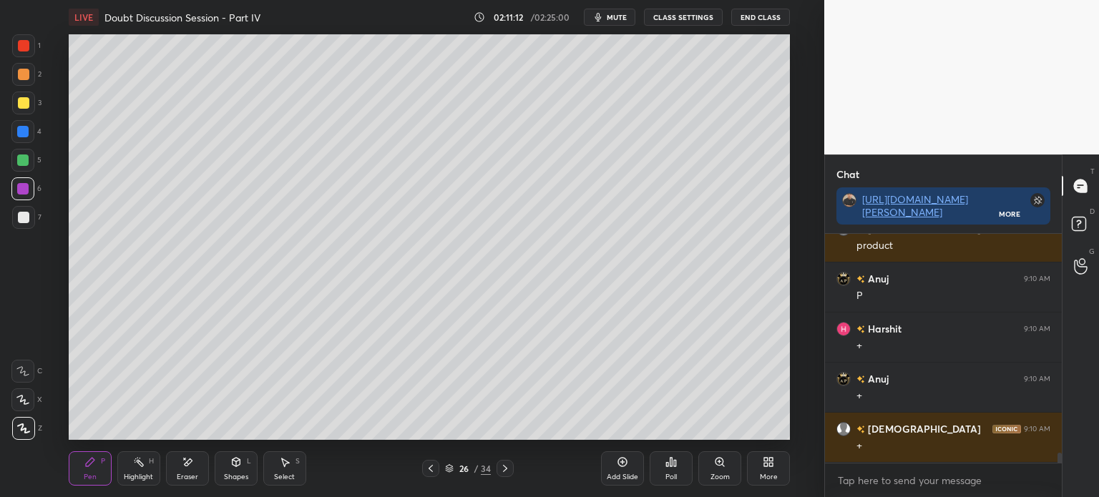
scroll to position [5064, 0]
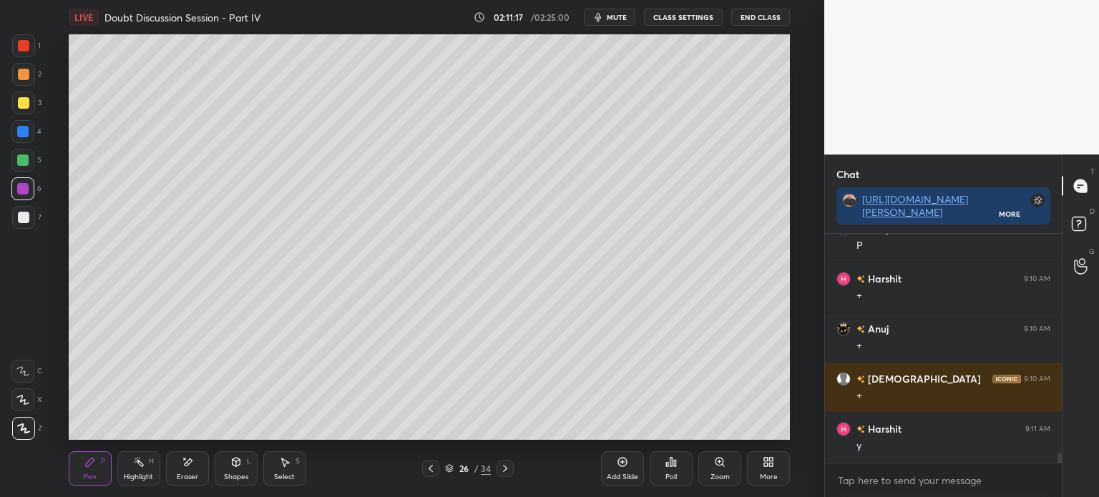
click at [30, 104] on div at bounding box center [23, 103] width 23 height 23
click at [278, 477] on div "Select" at bounding box center [284, 477] width 21 height 7
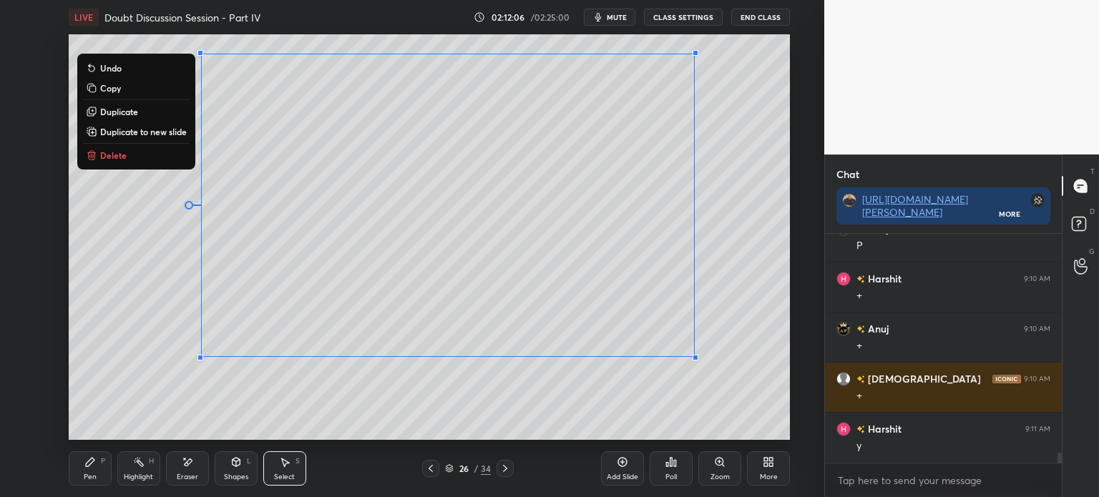
click at [86, 477] on div "Pen" at bounding box center [90, 477] width 13 height 7
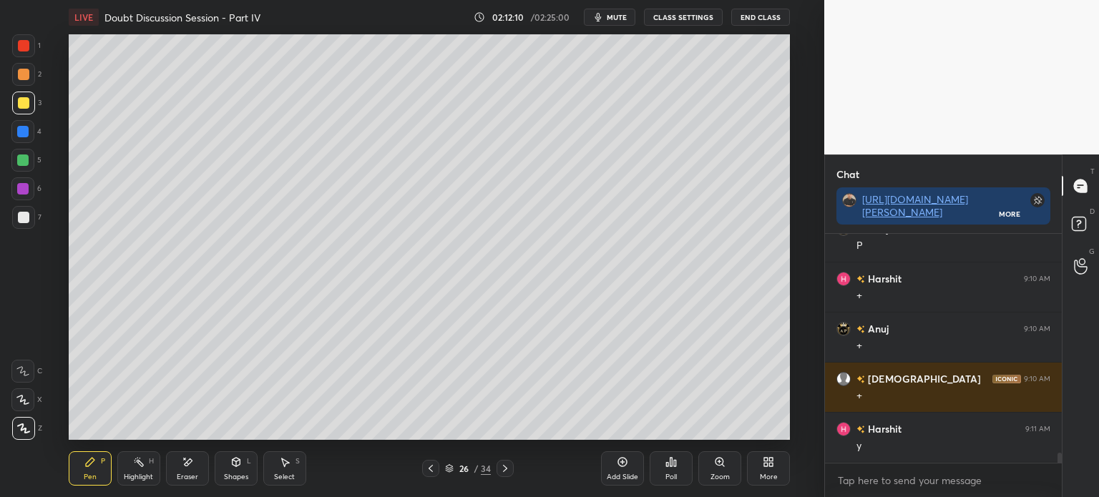
click at [507, 471] on icon at bounding box center [505, 468] width 11 height 11
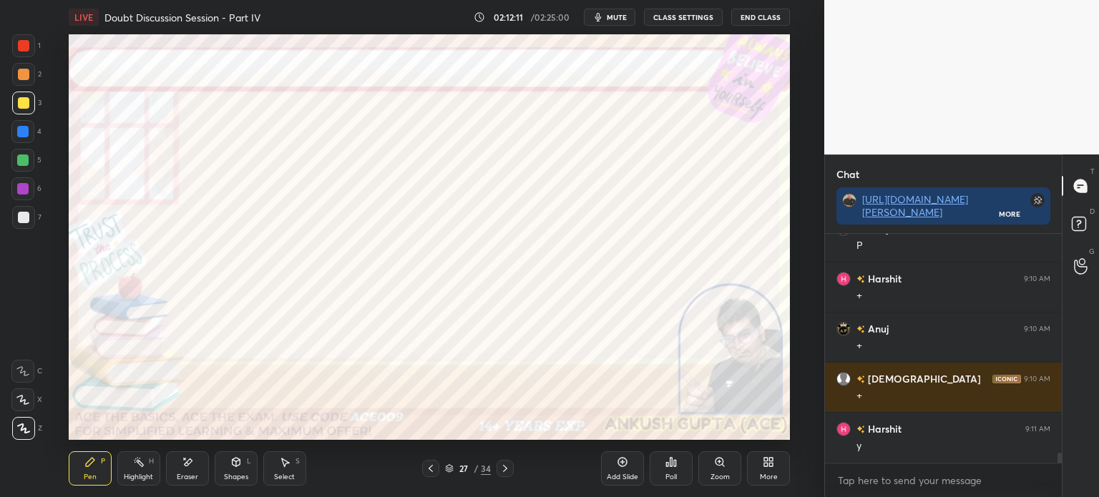
click at [27, 131] on div at bounding box center [22, 131] width 11 height 11
click at [23, 189] on div at bounding box center [22, 188] width 11 height 11
click at [277, 467] on div "Select S" at bounding box center [284, 469] width 43 height 34
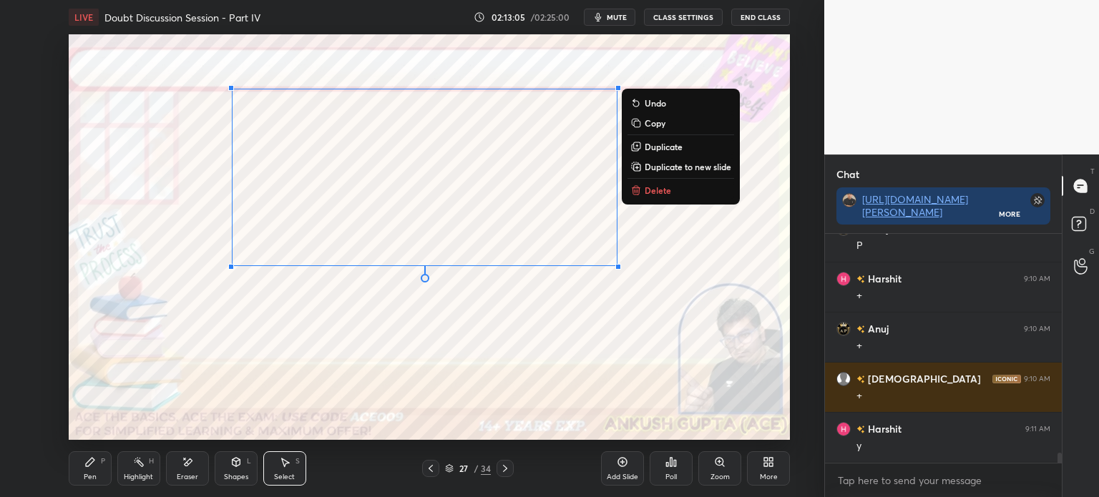
click at [89, 470] on div "Pen P" at bounding box center [90, 469] width 43 height 34
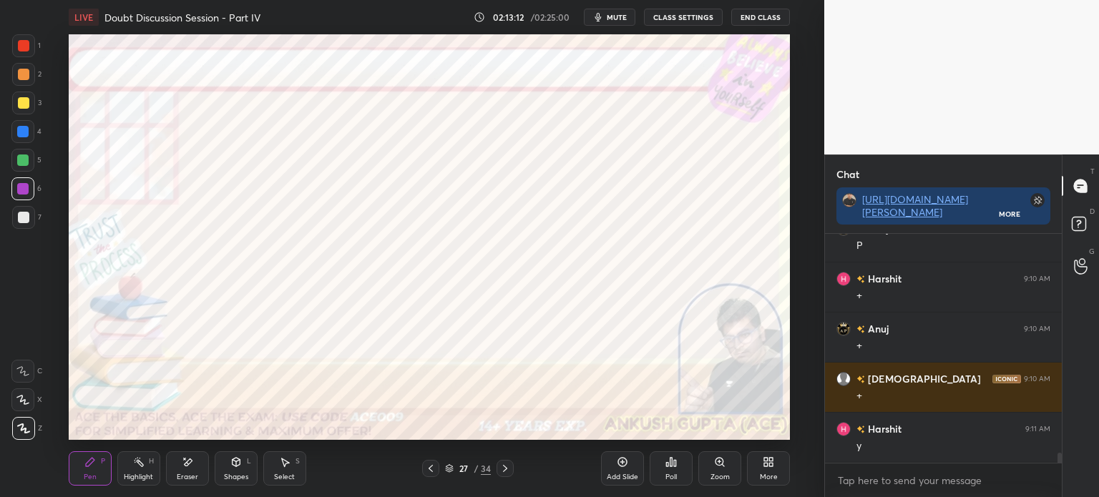
click at [132, 477] on div "Highlight" at bounding box center [138, 477] width 29 height 7
click at [23, 131] on div at bounding box center [22, 131] width 11 height 11
click at [84, 470] on div "Pen P" at bounding box center [90, 469] width 43 height 34
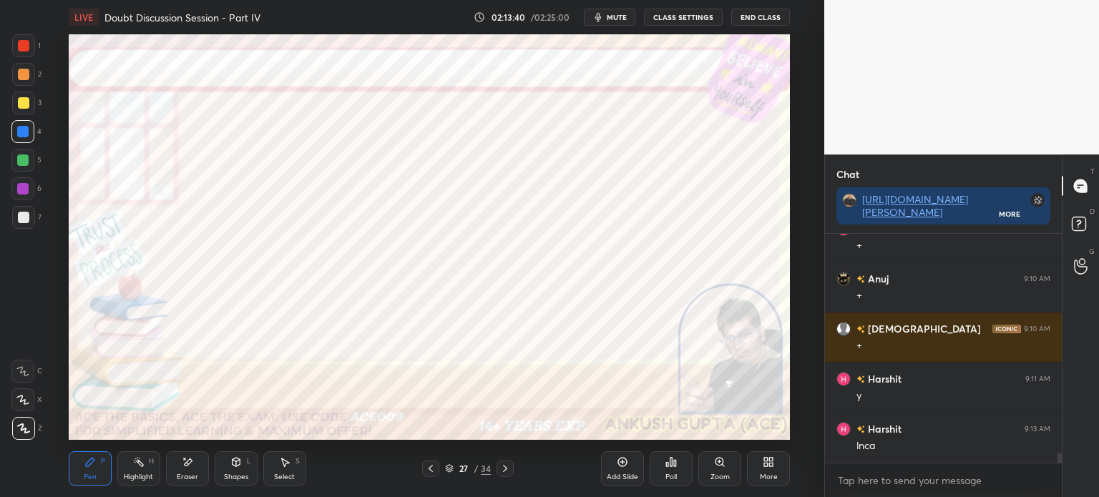
click at [135, 470] on div "Highlight H" at bounding box center [138, 469] width 43 height 34
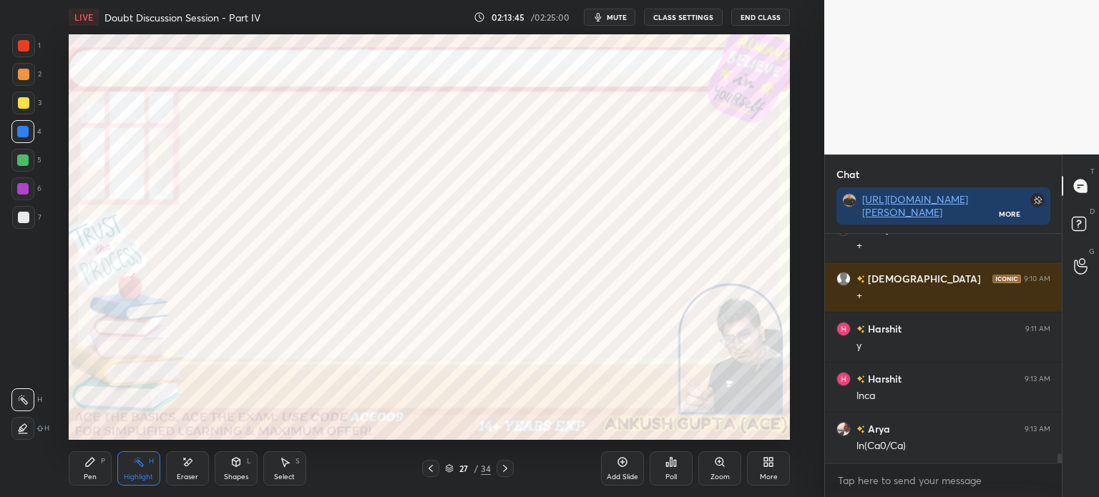
scroll to position [5215, 0]
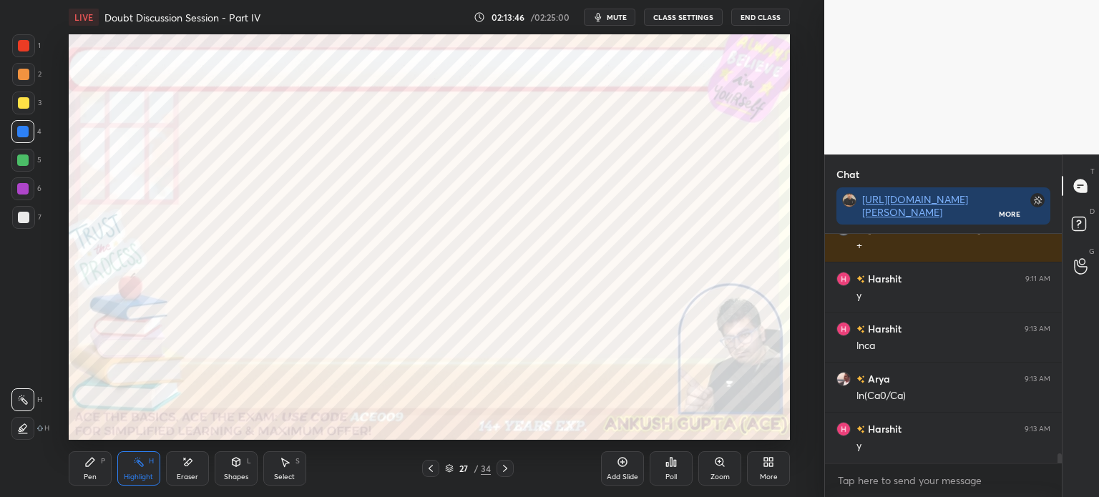
click at [94, 477] on div "Pen" at bounding box center [90, 477] width 13 height 7
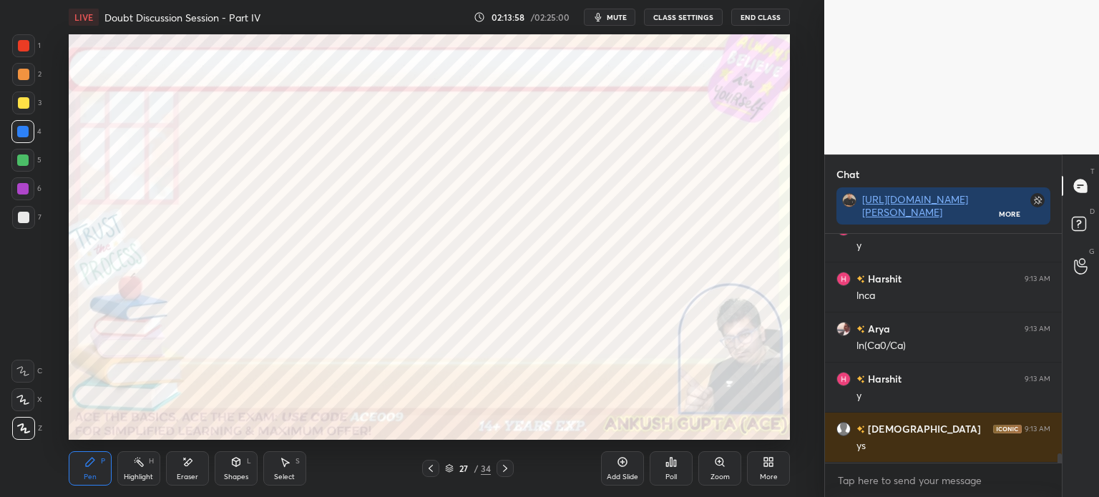
click at [136, 475] on div "Highlight" at bounding box center [138, 477] width 29 height 7
click at [92, 475] on div "Pen" at bounding box center [90, 477] width 13 height 7
click at [29, 77] on div at bounding box center [23, 74] width 11 height 11
click at [20, 185] on div at bounding box center [22, 188] width 11 height 11
click at [20, 62] on div "1" at bounding box center [26, 48] width 29 height 29
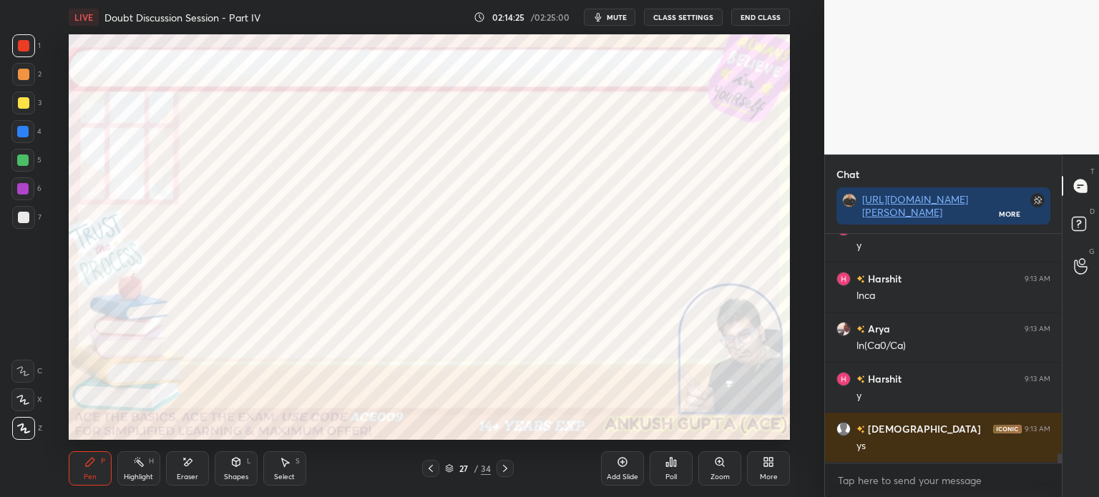
click at [509, 466] on icon at bounding box center [505, 468] width 11 height 11
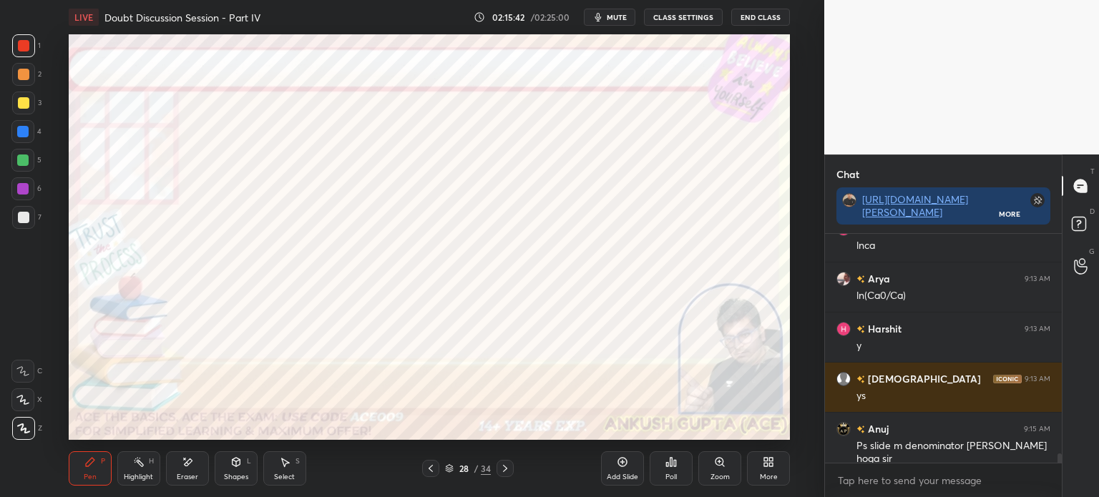
click at [430, 469] on icon at bounding box center [430, 468] width 11 height 11
click at [281, 472] on div "Select S" at bounding box center [284, 469] width 43 height 34
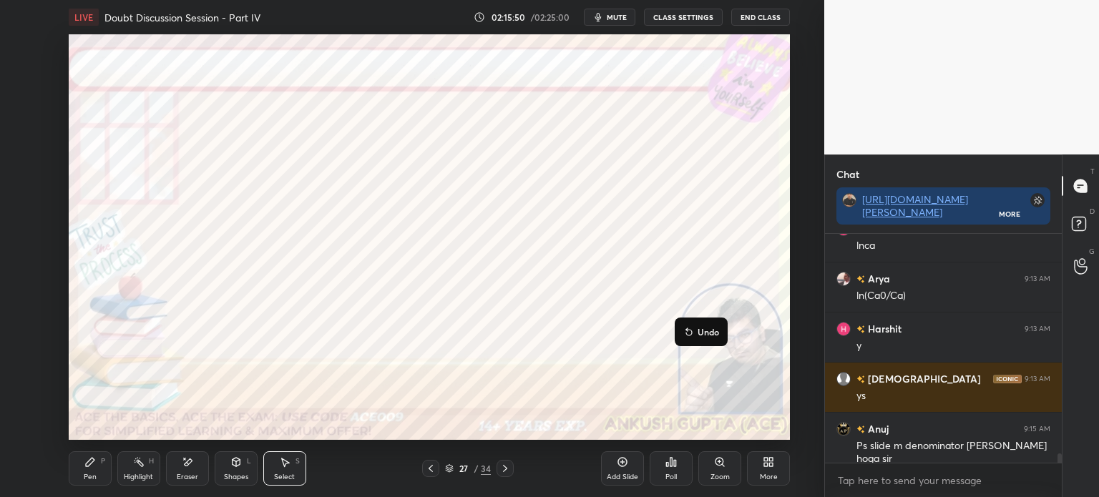
click at [87, 475] on div "Pen" at bounding box center [90, 477] width 13 height 7
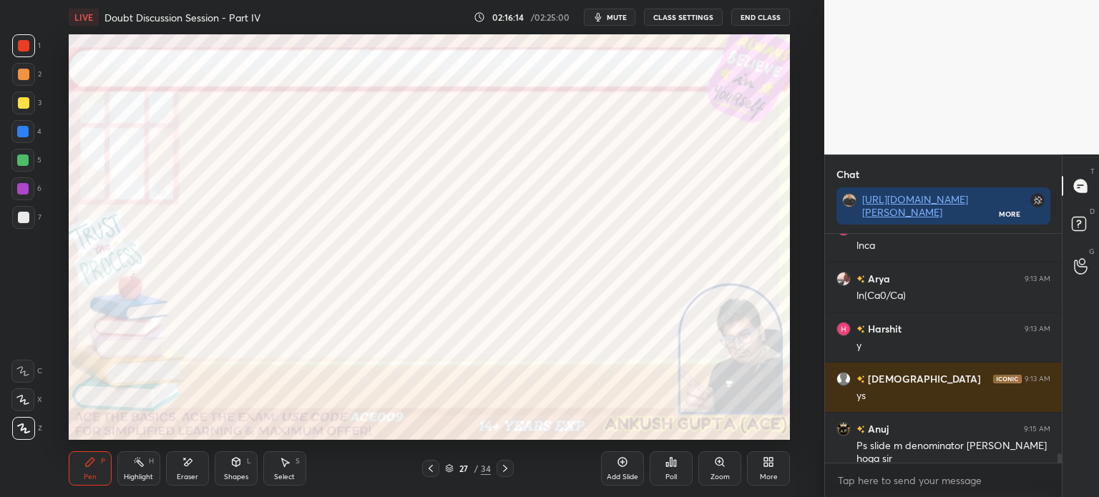
click at [504, 470] on icon at bounding box center [505, 468] width 11 height 11
click at [504, 469] on icon at bounding box center [505, 468] width 11 height 11
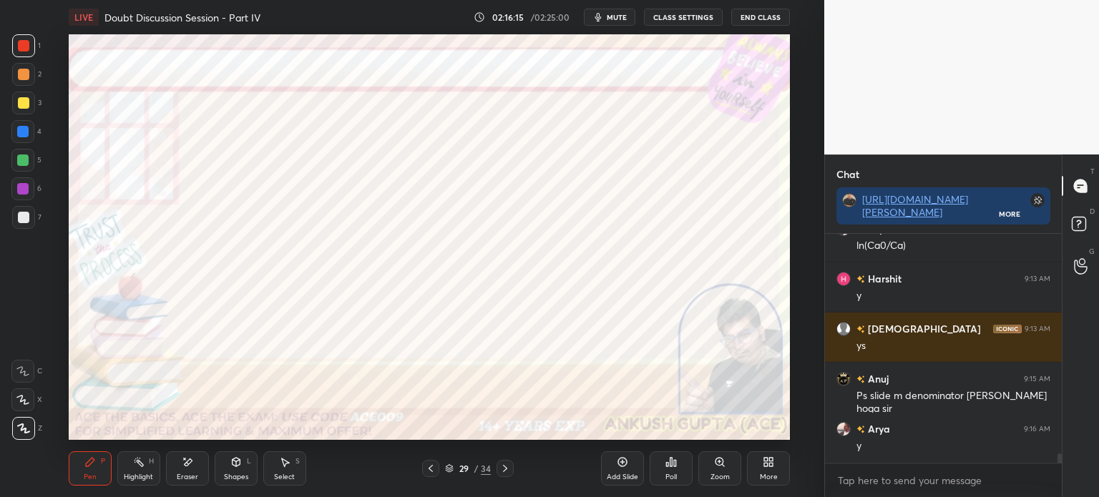
scroll to position [5415, 0]
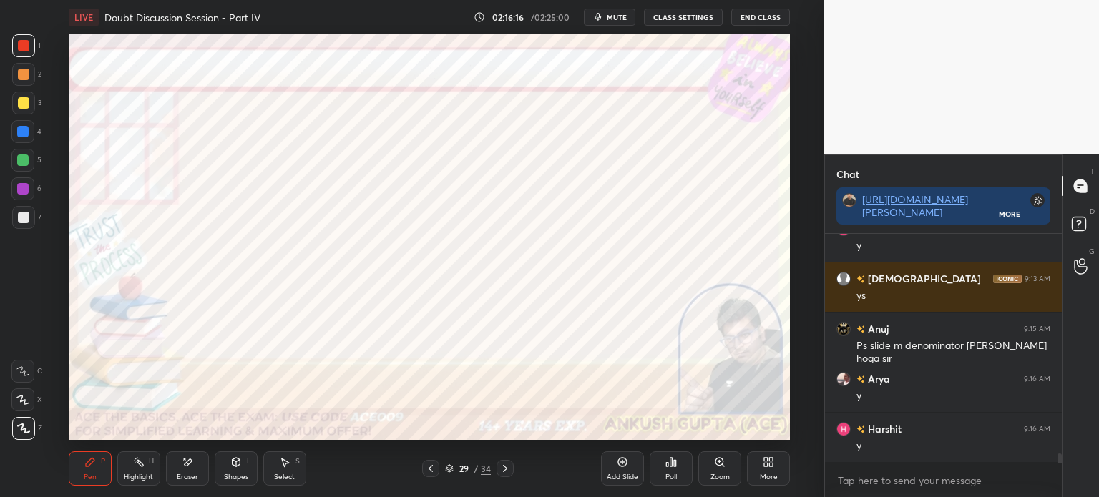
click at [27, 130] on div at bounding box center [22, 131] width 11 height 11
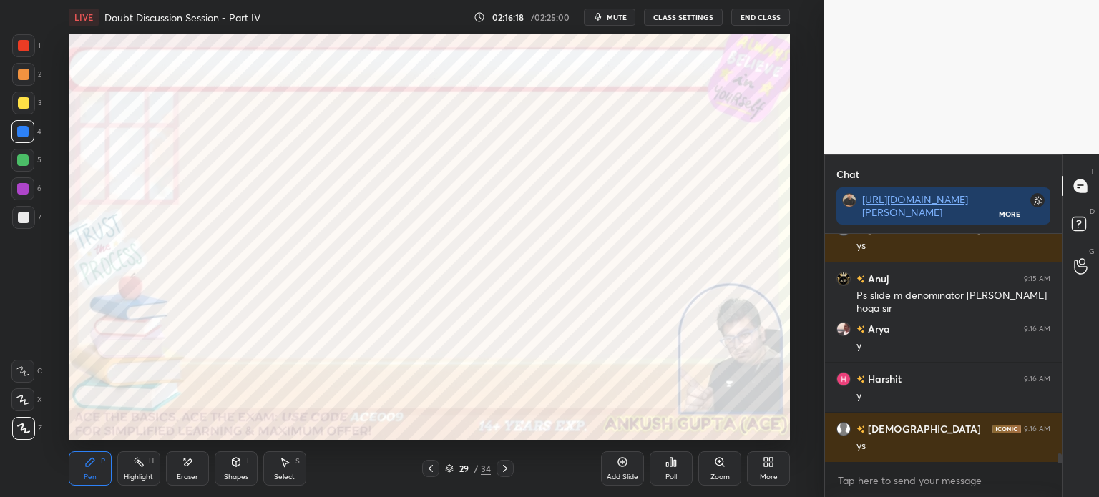
click at [225, 474] on div "Shapes" at bounding box center [236, 477] width 24 height 7
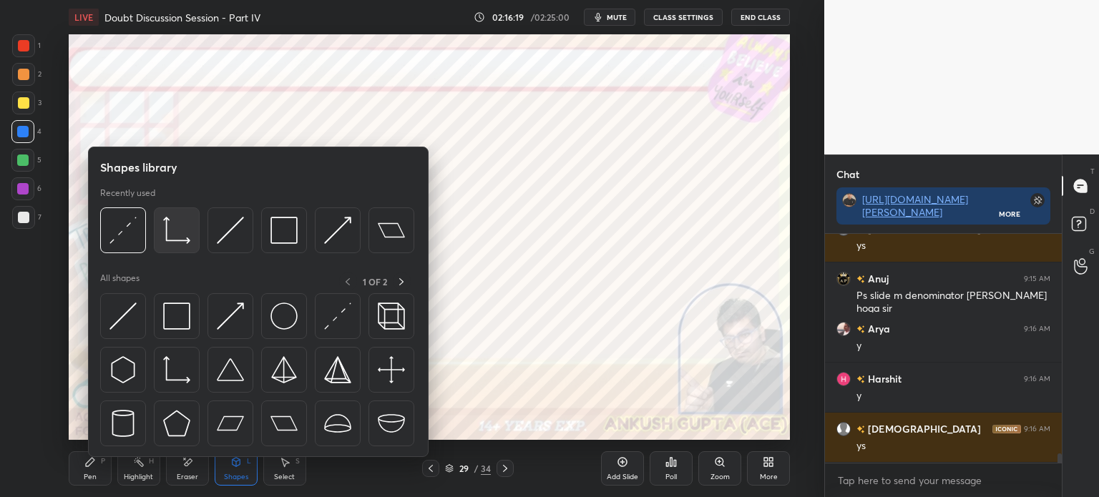
click at [177, 231] on img at bounding box center [176, 230] width 27 height 27
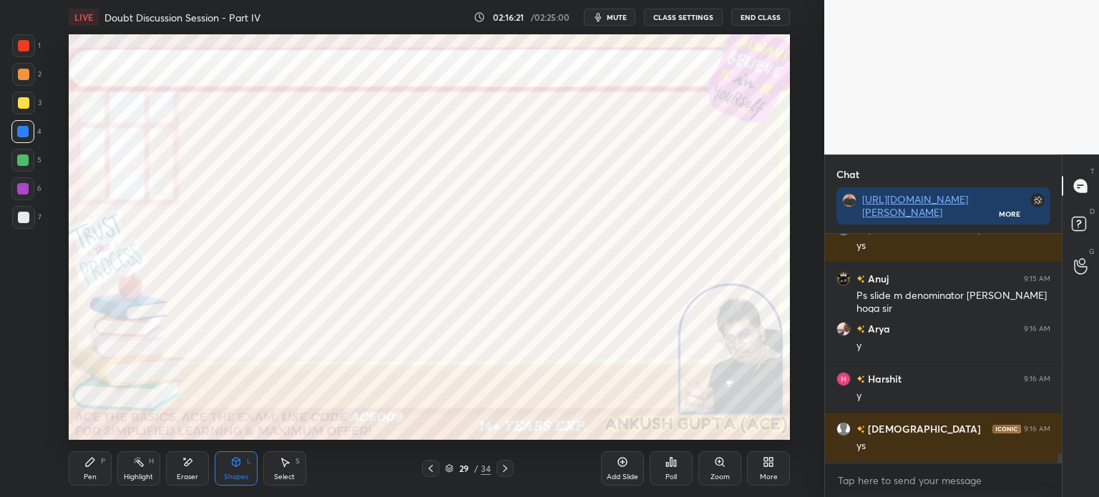
click at [93, 472] on div "Pen P" at bounding box center [90, 469] width 43 height 34
click at [21, 188] on div at bounding box center [22, 188] width 11 height 11
click at [182, 475] on div "Eraser" at bounding box center [187, 477] width 21 height 7
click at [104, 464] on div "P" at bounding box center [103, 461] width 4 height 7
click at [277, 477] on div "Select" at bounding box center [284, 477] width 21 height 7
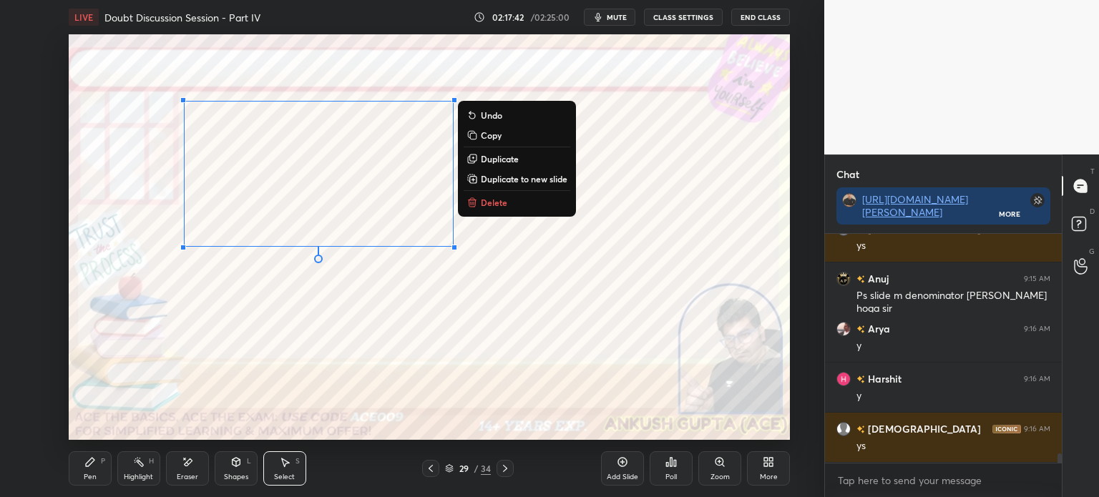
click at [86, 466] on icon at bounding box center [90, 462] width 9 height 9
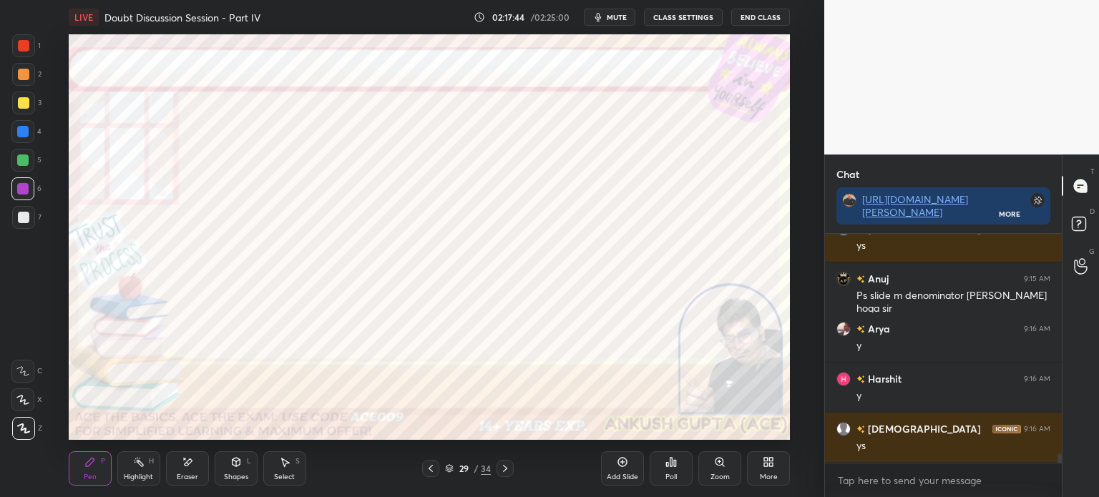
click at [24, 134] on div at bounding box center [22, 131] width 11 height 11
click at [230, 467] on icon at bounding box center [235, 462] width 11 height 11
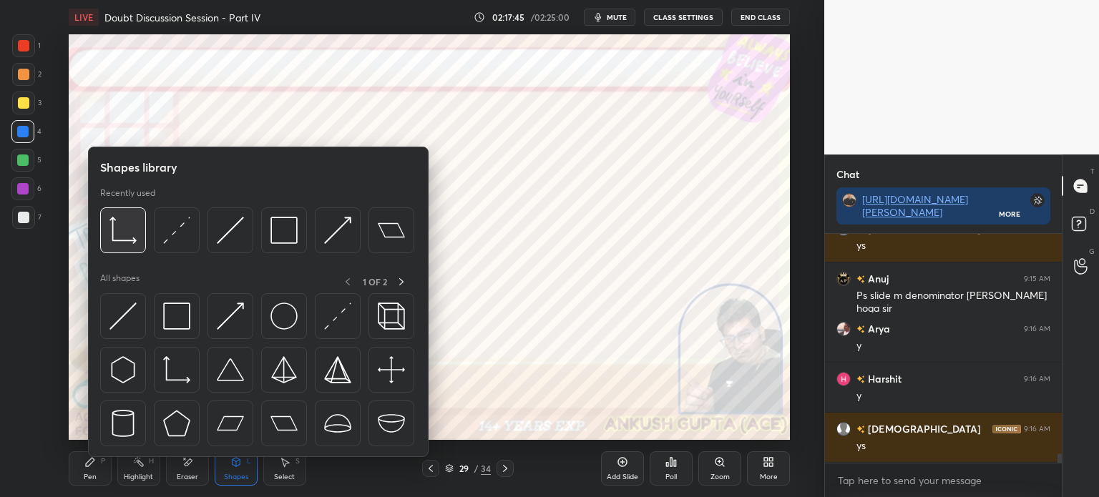
click at [121, 231] on img at bounding box center [123, 230] width 27 height 27
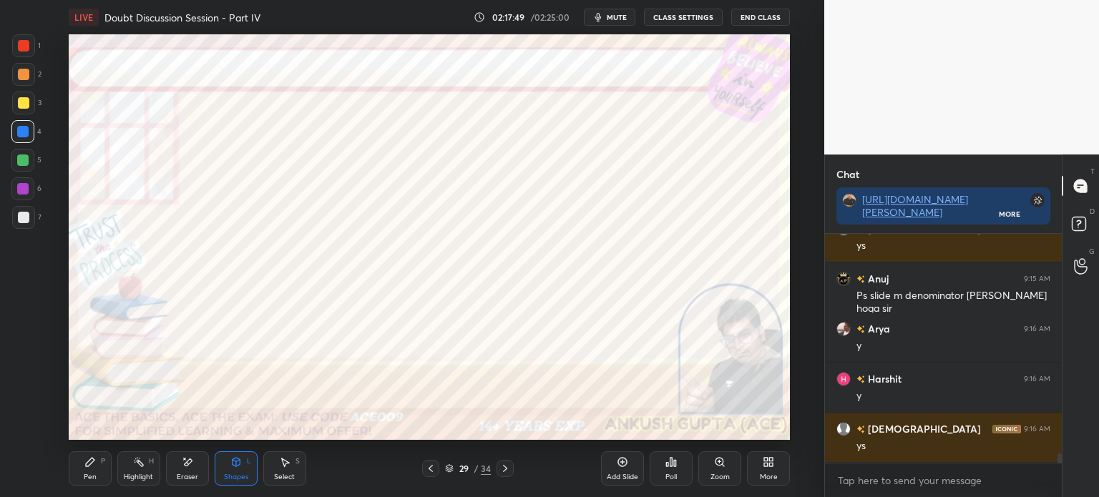
click at [89, 477] on div "Pen" at bounding box center [90, 477] width 13 height 7
click at [19, 74] on div at bounding box center [23, 74] width 11 height 11
click at [236, 469] on div "Shapes L" at bounding box center [236, 469] width 43 height 34
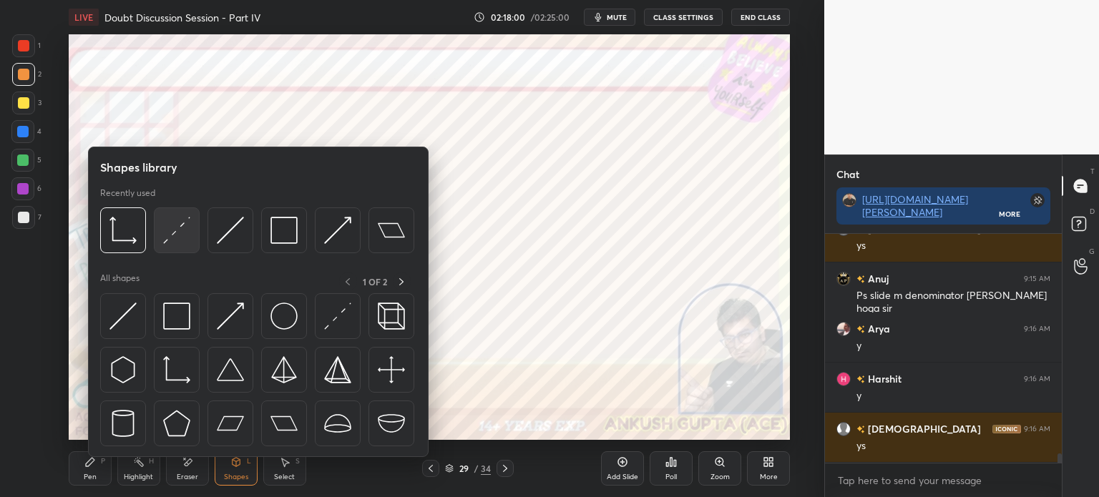
click at [162, 231] on div at bounding box center [177, 231] width 46 height 46
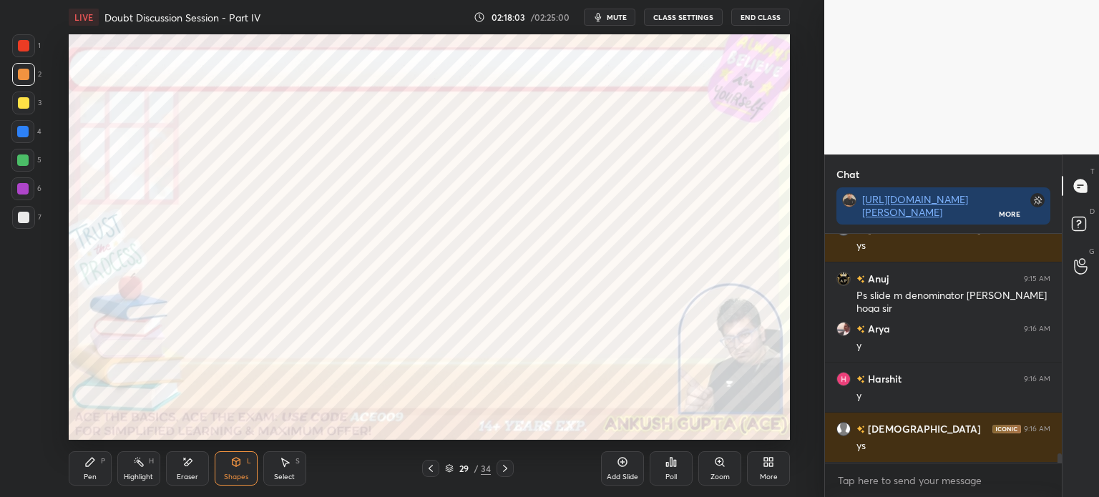
click at [73, 475] on div "Pen P" at bounding box center [90, 469] width 43 height 34
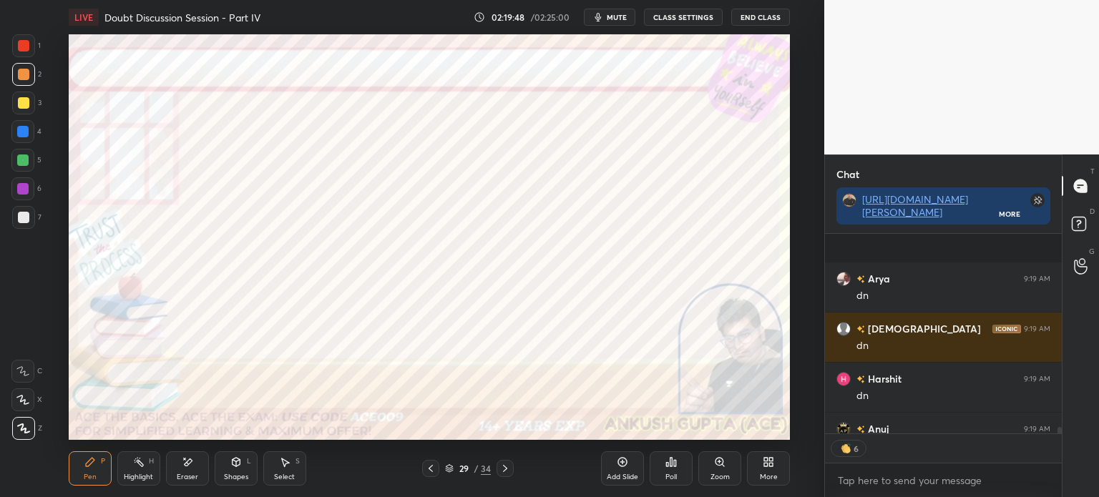
scroll to position [5745, 0]
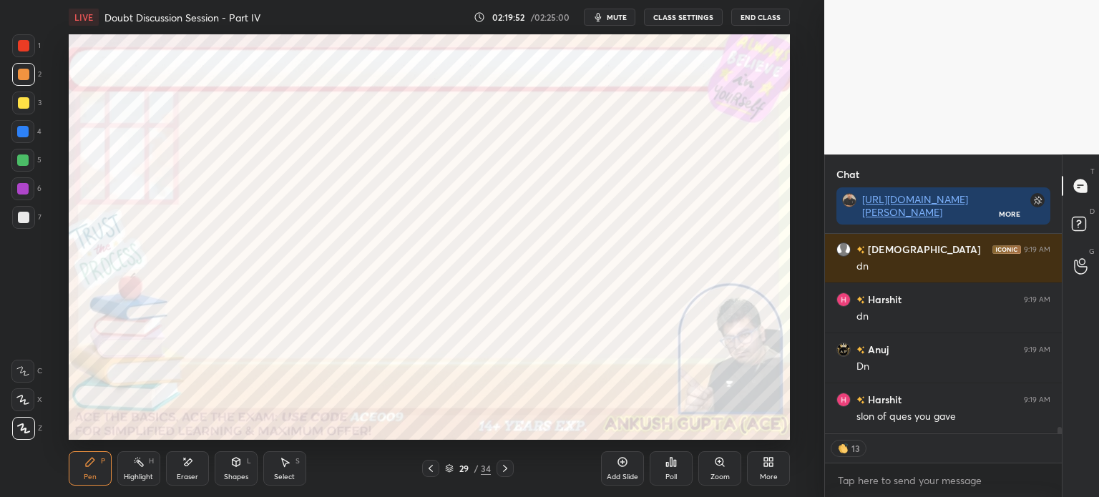
click at [430, 470] on icon at bounding box center [431, 468] width 4 height 7
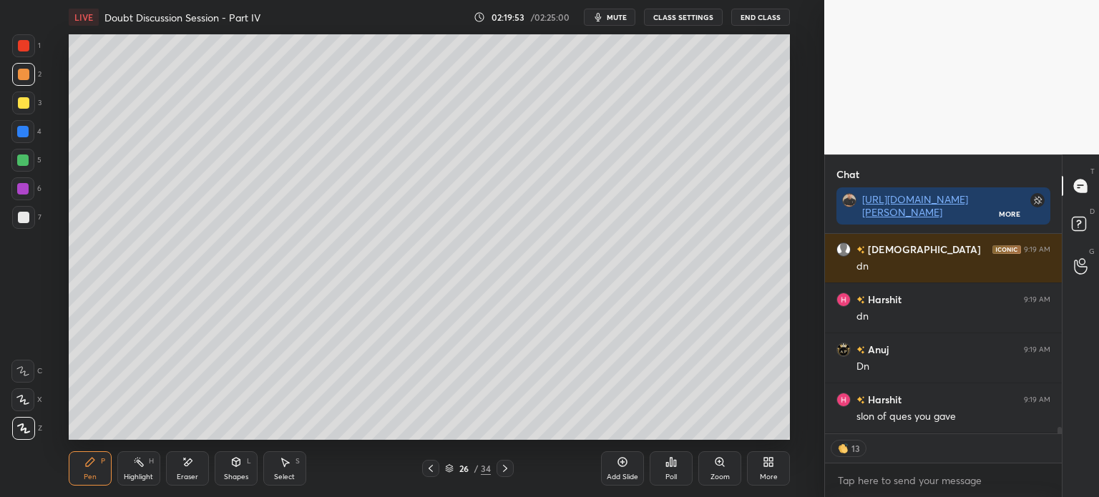
click at [430, 470] on icon at bounding box center [431, 468] width 4 height 7
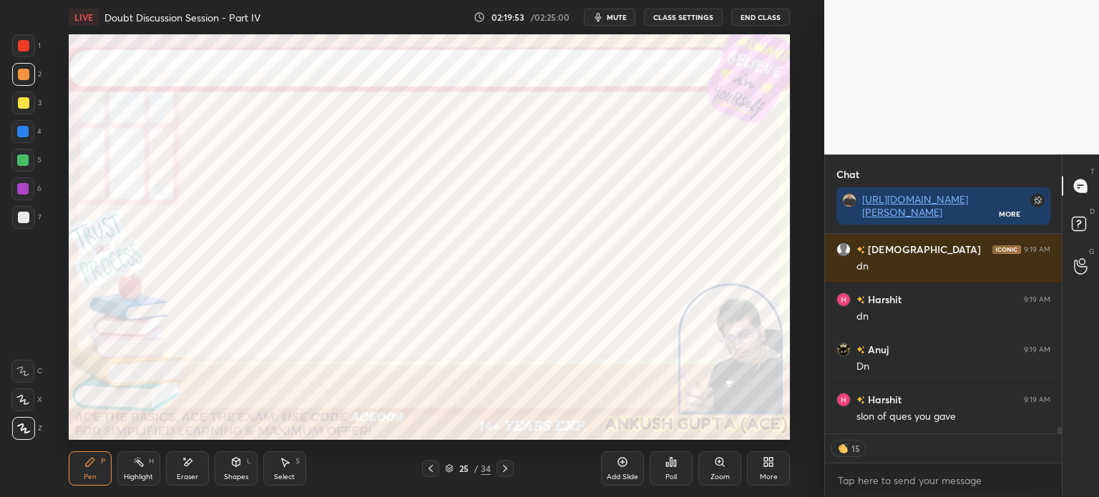
click at [430, 470] on icon at bounding box center [431, 468] width 4 height 7
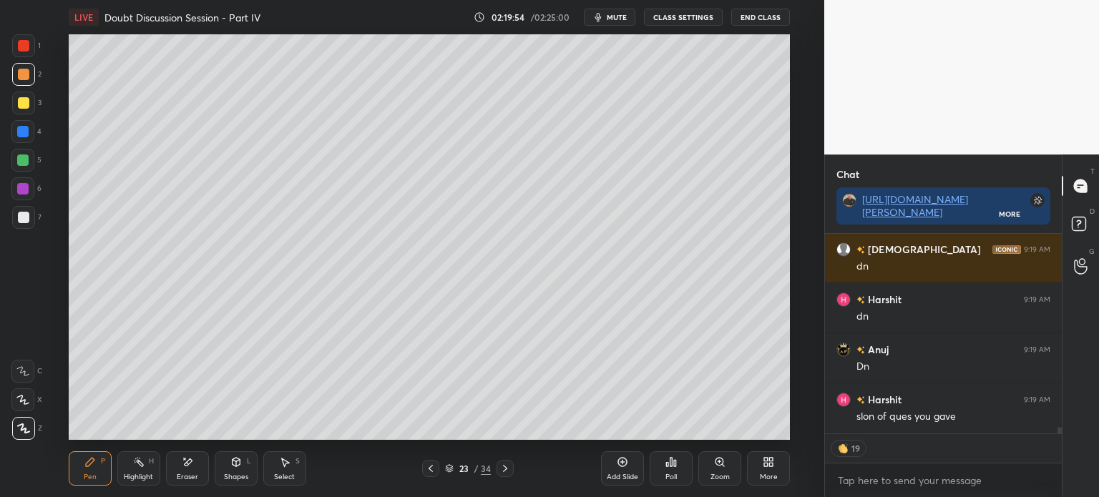
click at [430, 470] on icon at bounding box center [431, 468] width 4 height 7
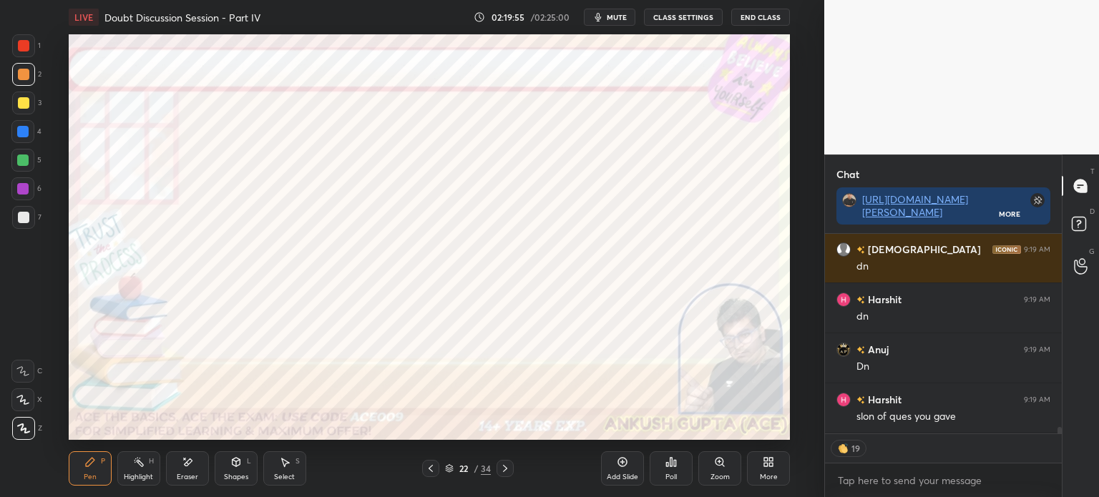
click at [430, 470] on icon at bounding box center [431, 468] width 4 height 7
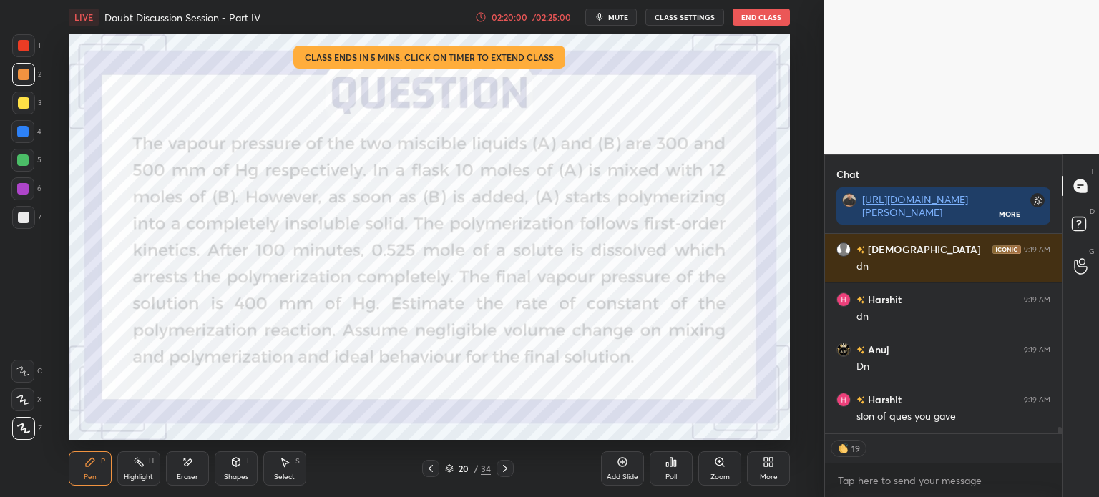
click at [23, 129] on div at bounding box center [22, 131] width 11 height 11
click at [19, 189] on div at bounding box center [22, 188] width 11 height 11
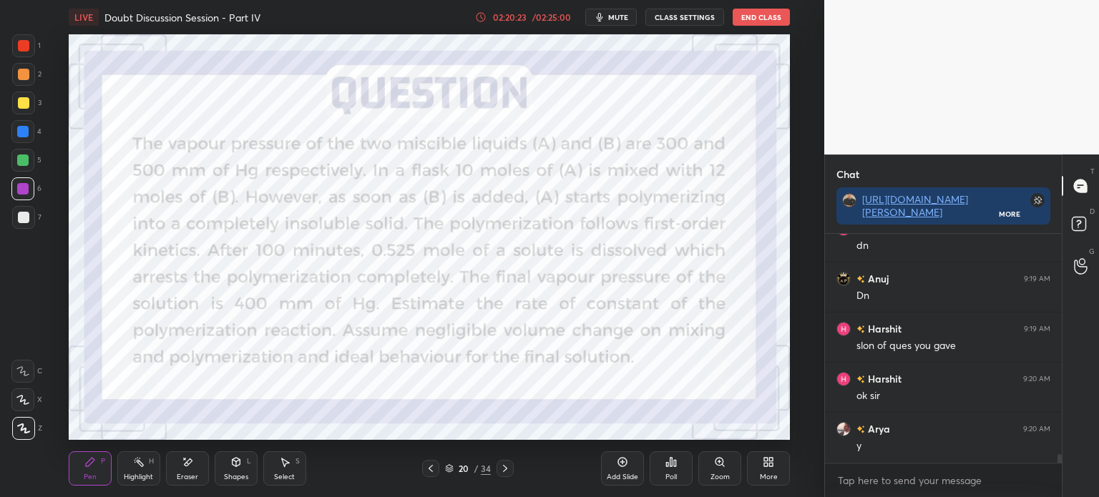
scroll to position [5879, 0]
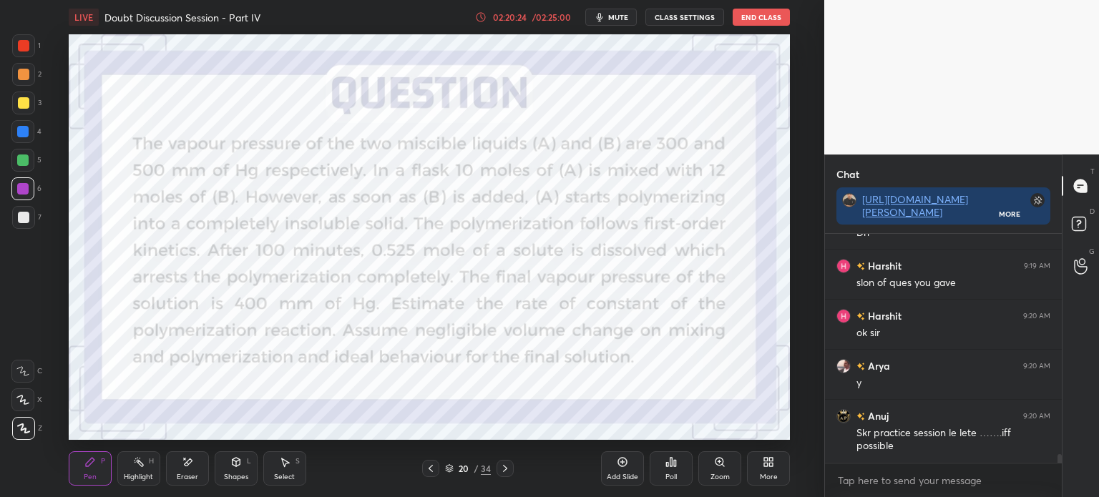
click at [21, 129] on div at bounding box center [22, 131] width 11 height 11
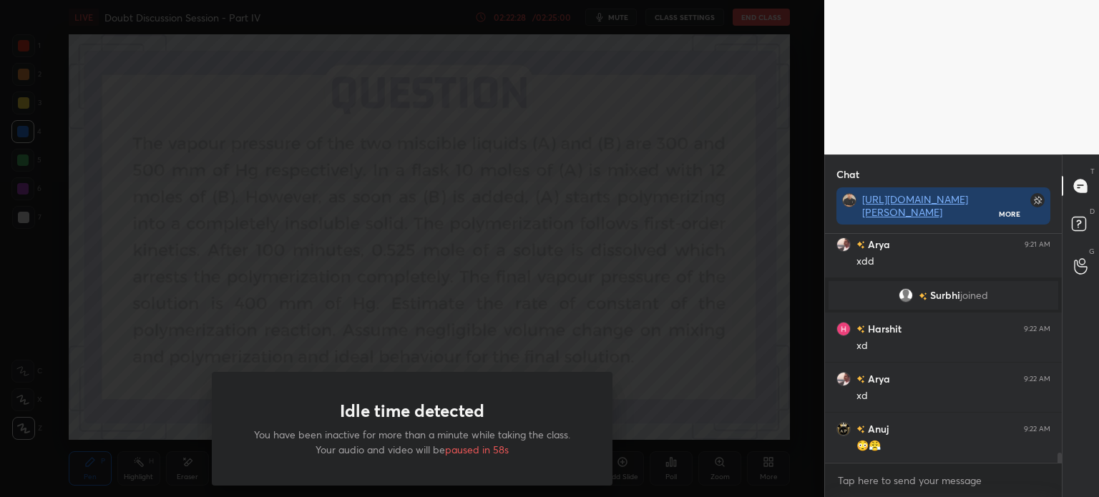
scroll to position [4870, 0]
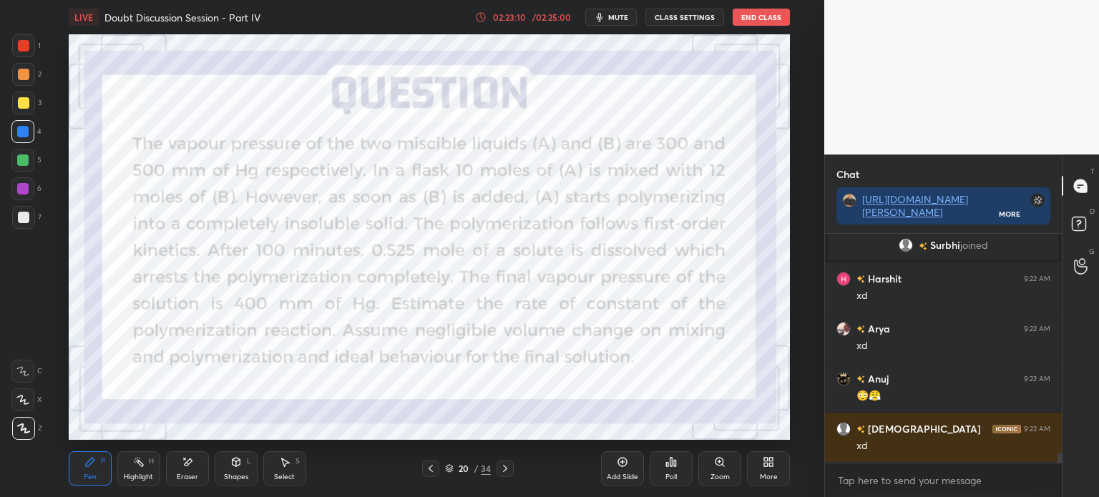
click at [26, 78] on div at bounding box center [23, 74] width 11 height 11
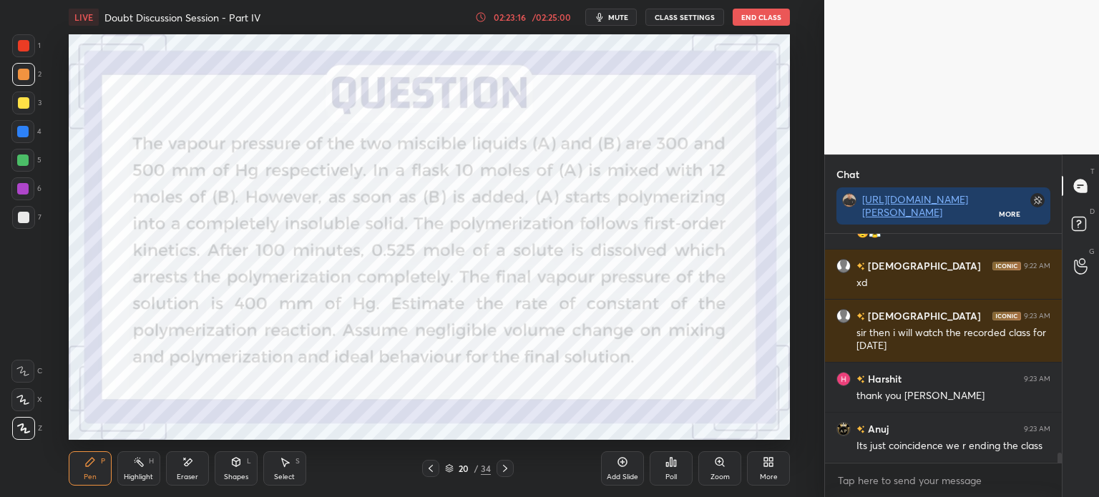
scroll to position [5083, 0]
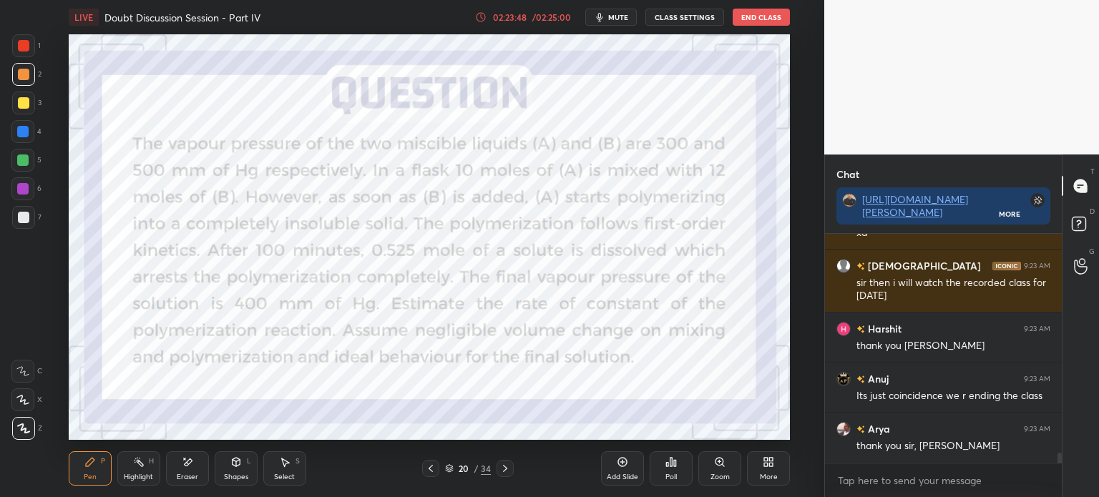
click at [501, 469] on icon at bounding box center [505, 468] width 11 height 11
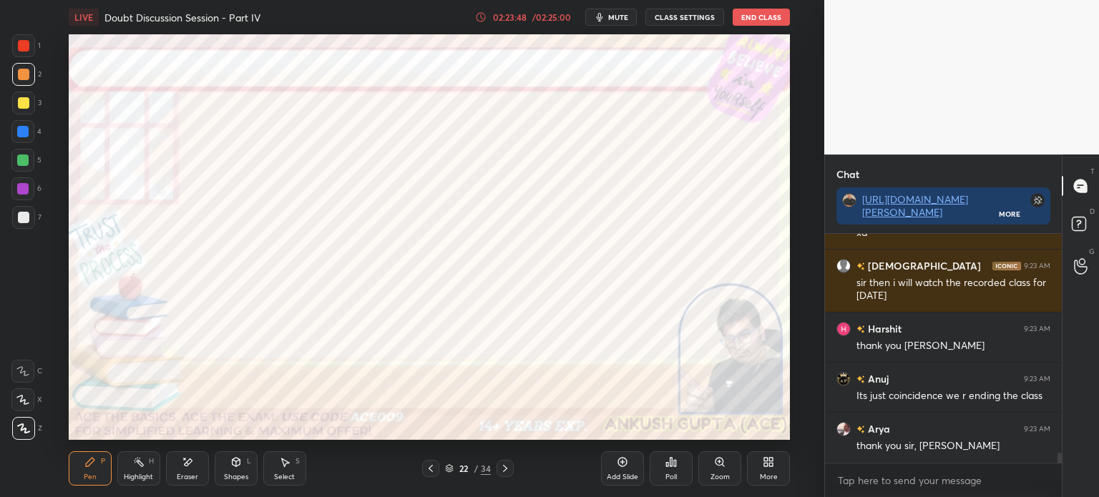
click at [501, 469] on icon at bounding box center [505, 468] width 11 height 11
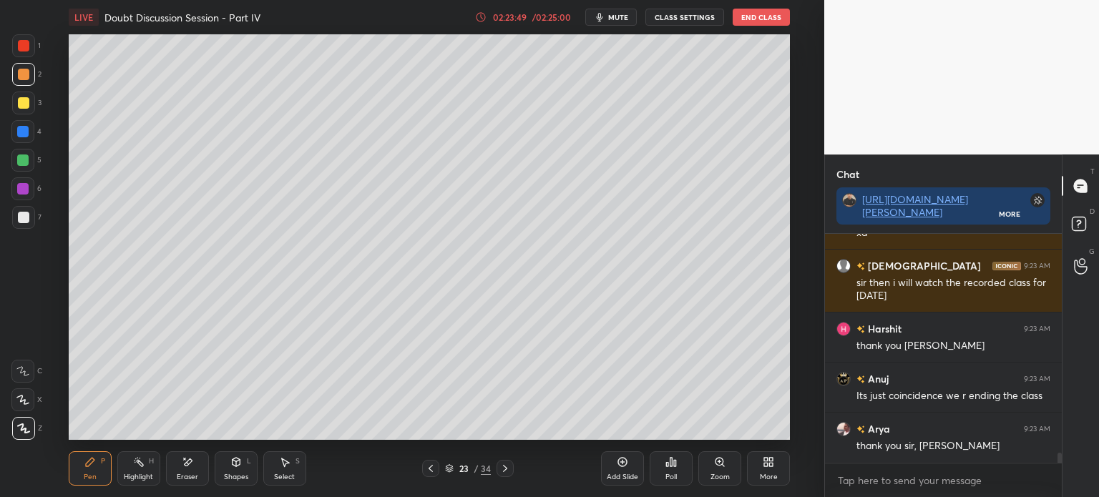
click at [501, 469] on icon at bounding box center [505, 468] width 11 height 11
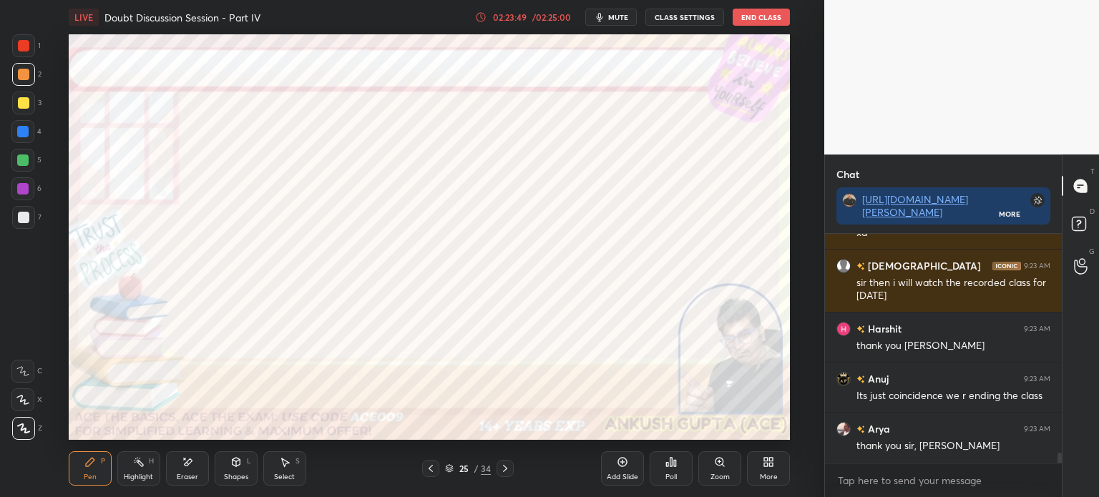
click at [501, 469] on icon at bounding box center [505, 468] width 11 height 11
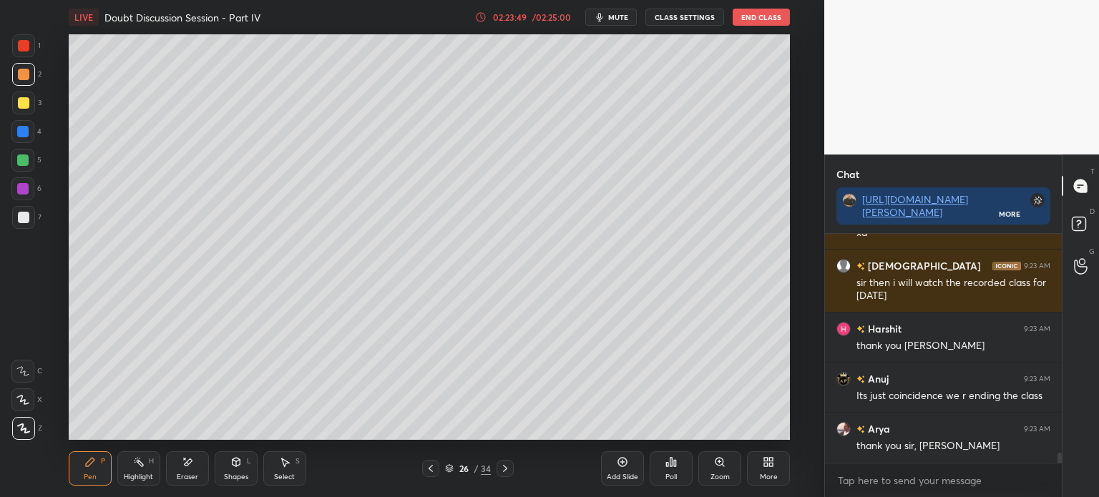
click at [501, 469] on icon at bounding box center [505, 468] width 11 height 11
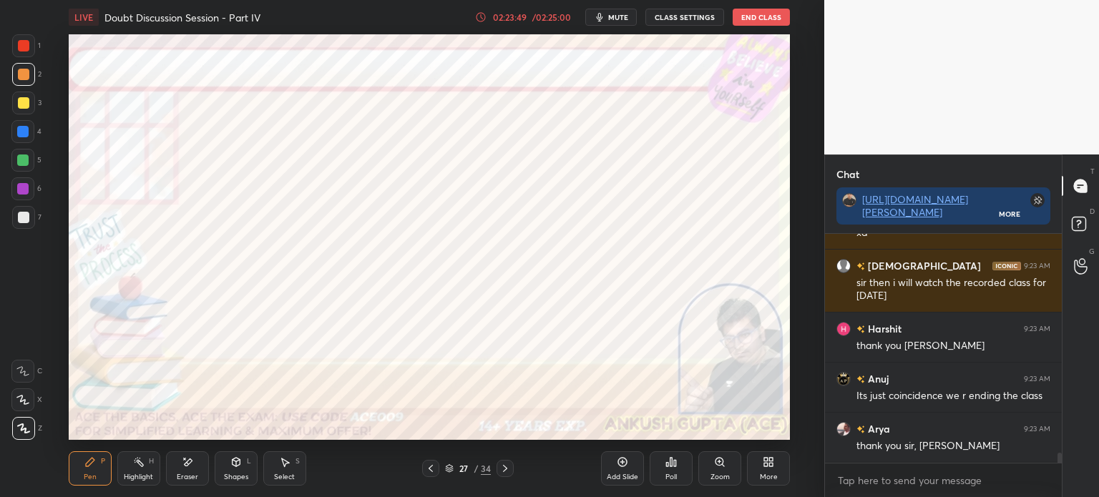
click at [501, 469] on icon at bounding box center [505, 468] width 11 height 11
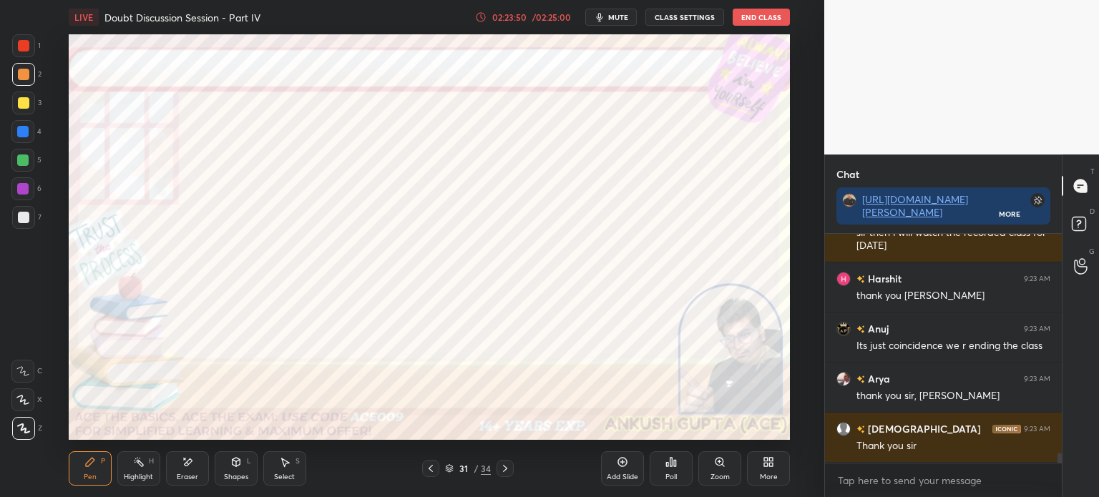
click at [501, 469] on icon at bounding box center [505, 468] width 11 height 11
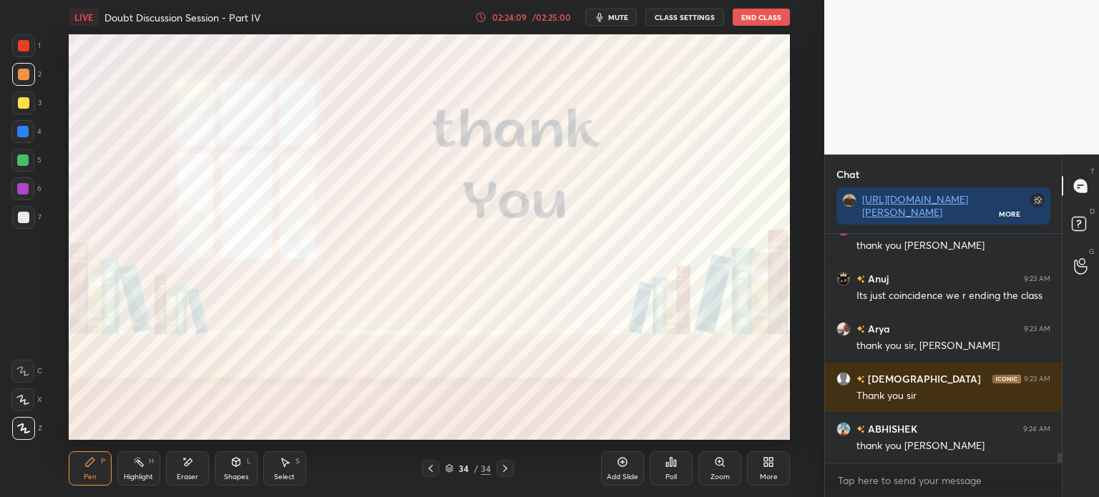
scroll to position [5233, 0]
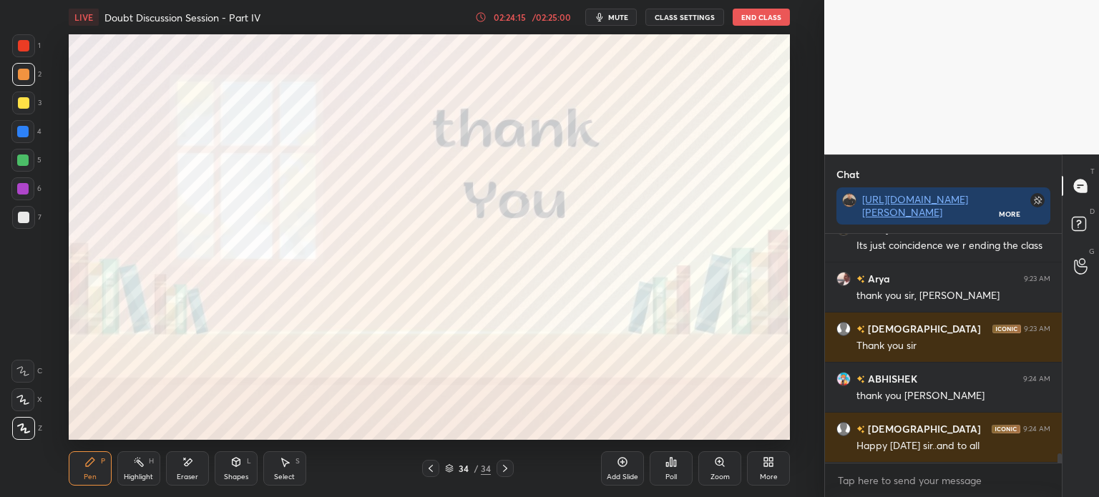
click at [753, 17] on button "End Class" at bounding box center [761, 17] width 57 height 17
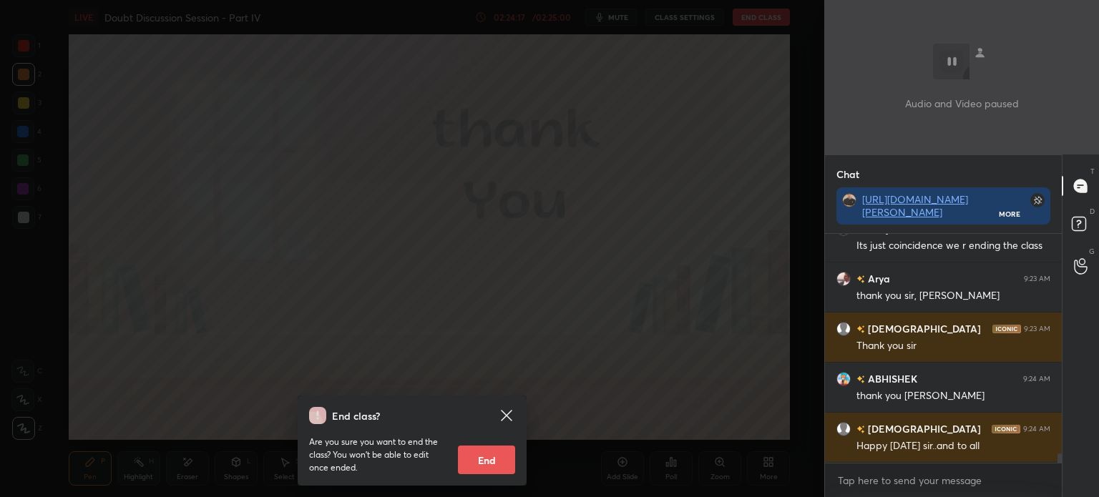
click at [496, 454] on button "End" at bounding box center [486, 460] width 57 height 29
type textarea "x"
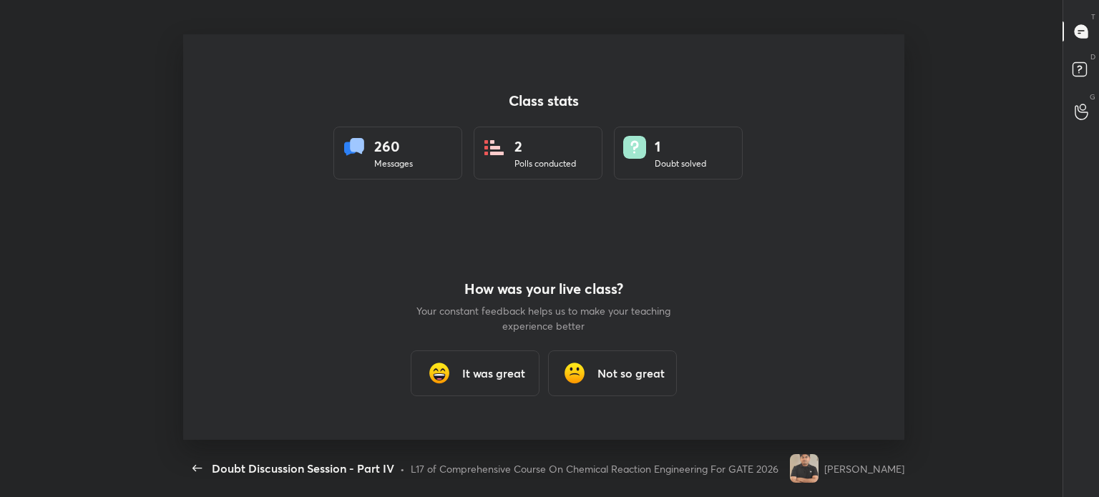
scroll to position [0, 0]
click at [452, 374] on img at bounding box center [439, 373] width 29 height 29
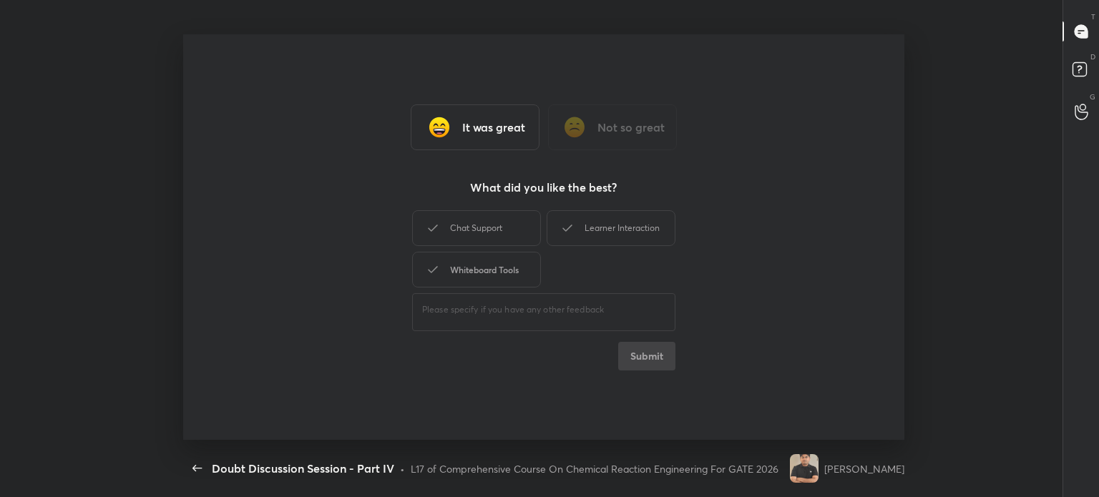
click at [485, 286] on div "Whiteboard Tools" at bounding box center [476, 270] width 129 height 36
click at [490, 246] on div "Chat Support Learner Interaction Whiteboard Tools" at bounding box center [543, 249] width 263 height 83
click at [618, 217] on div "Learner Interaction" at bounding box center [611, 228] width 129 height 36
click at [529, 230] on div "Chat Support" at bounding box center [476, 228] width 129 height 36
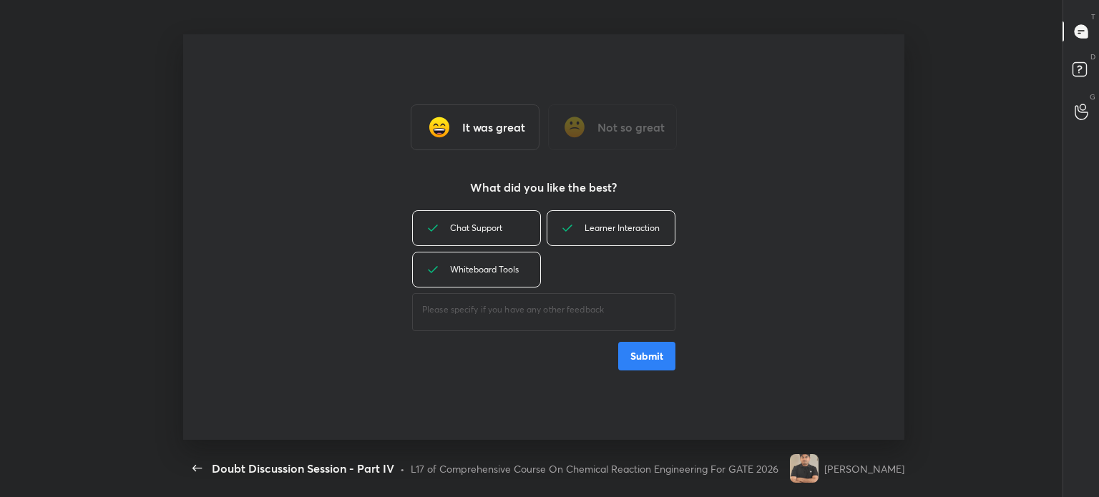
click at [628, 348] on button "Submit" at bounding box center [646, 356] width 57 height 29
